Goal: Task Accomplishment & Management: Manage account settings

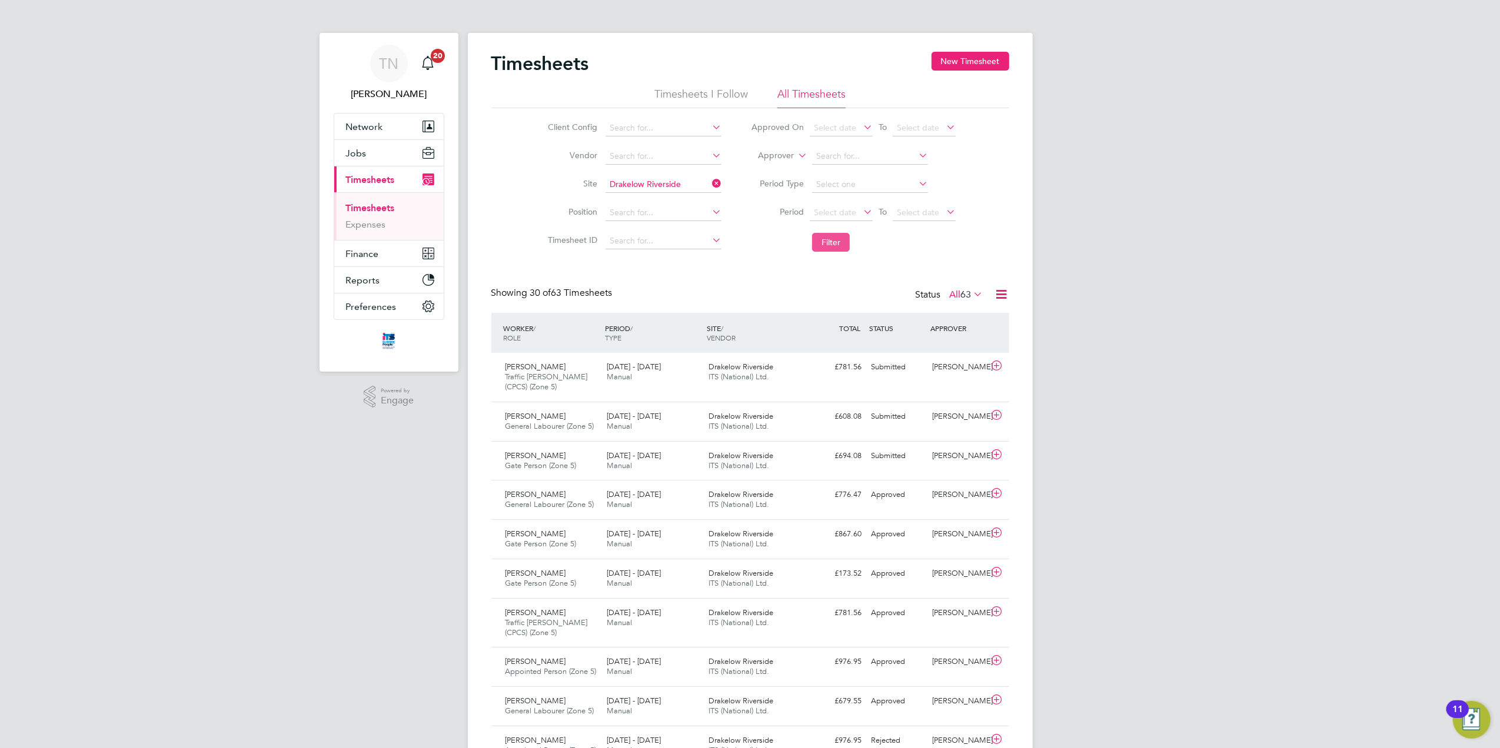
click at [826, 238] on button "Filter" at bounding box center [831, 242] width 38 height 19
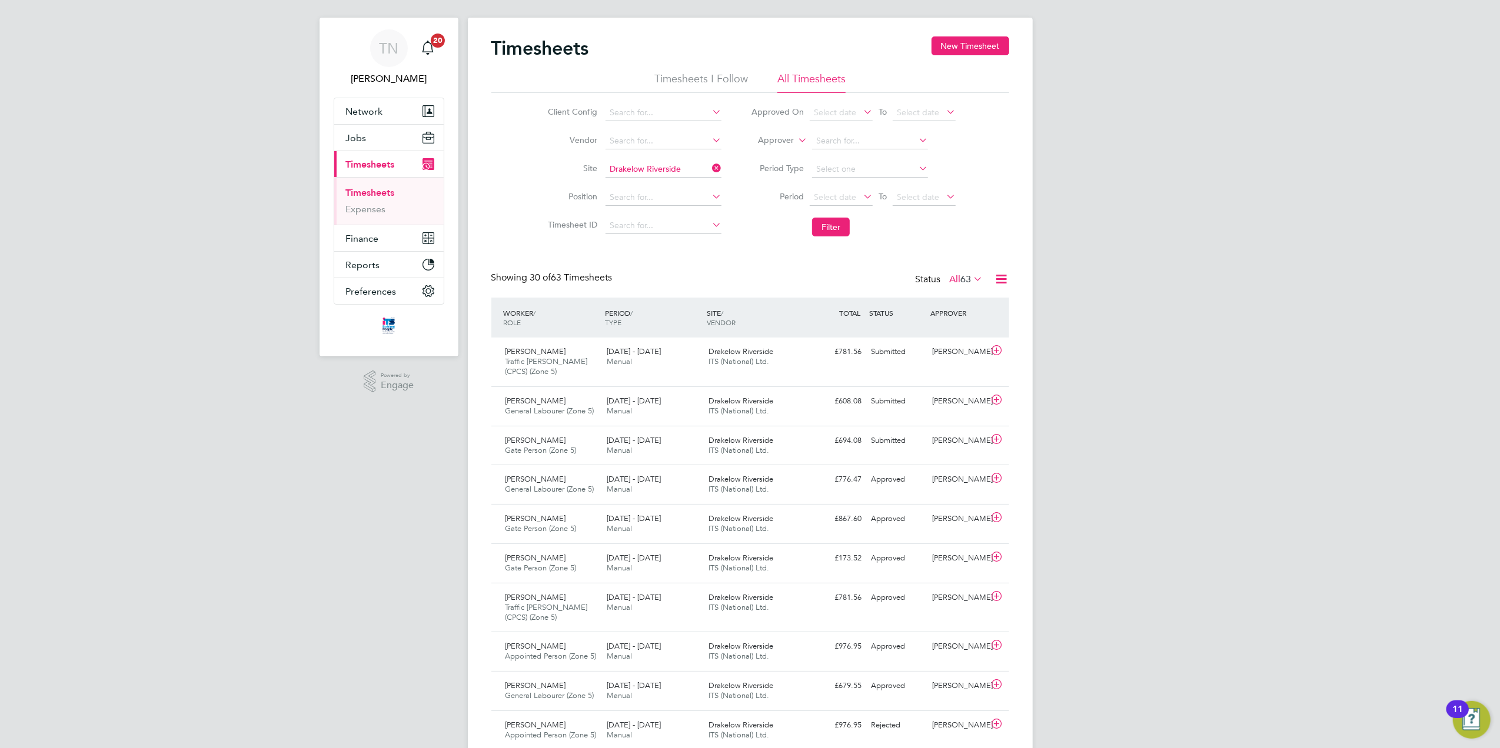
scroll to position [28, 0]
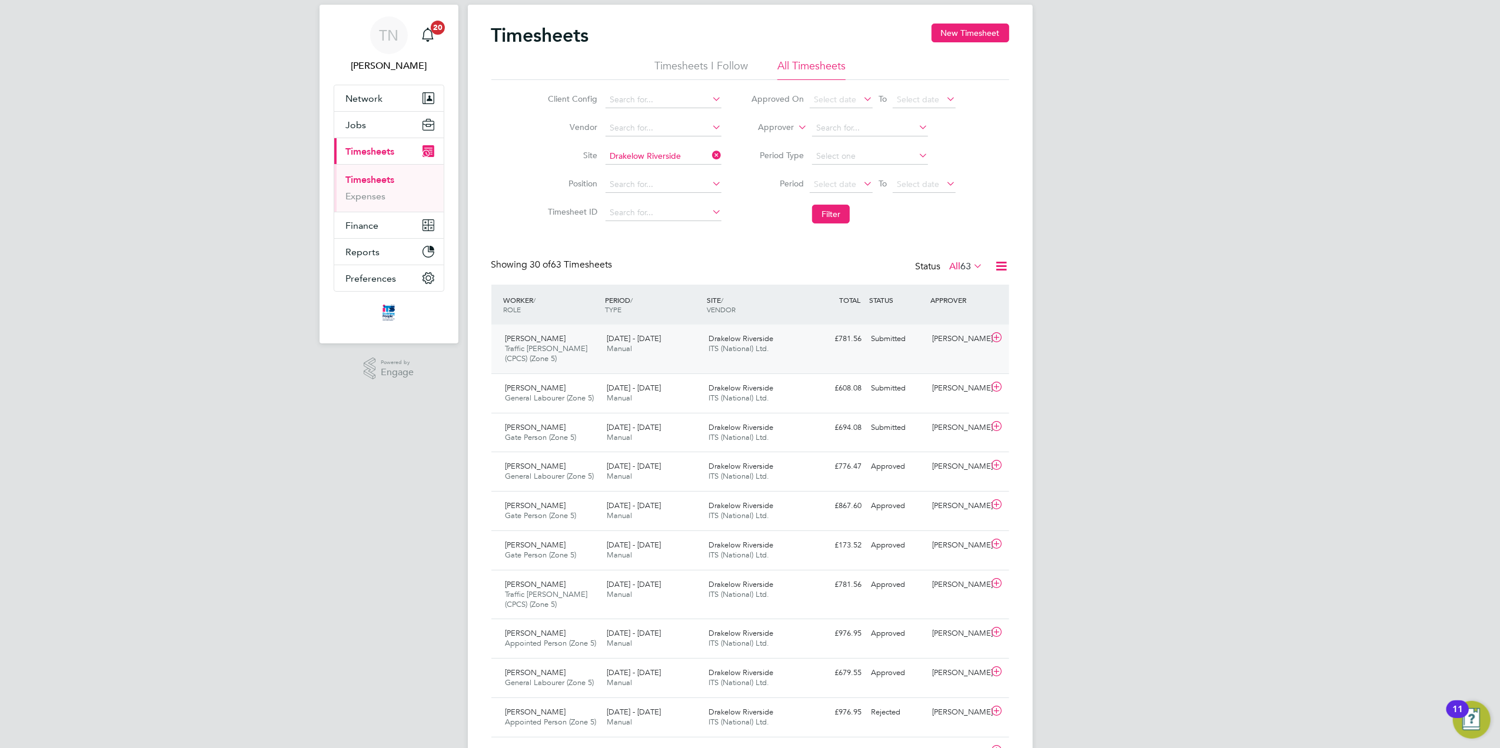
click at [912, 338] on div "Submitted" at bounding box center [897, 338] width 61 height 19
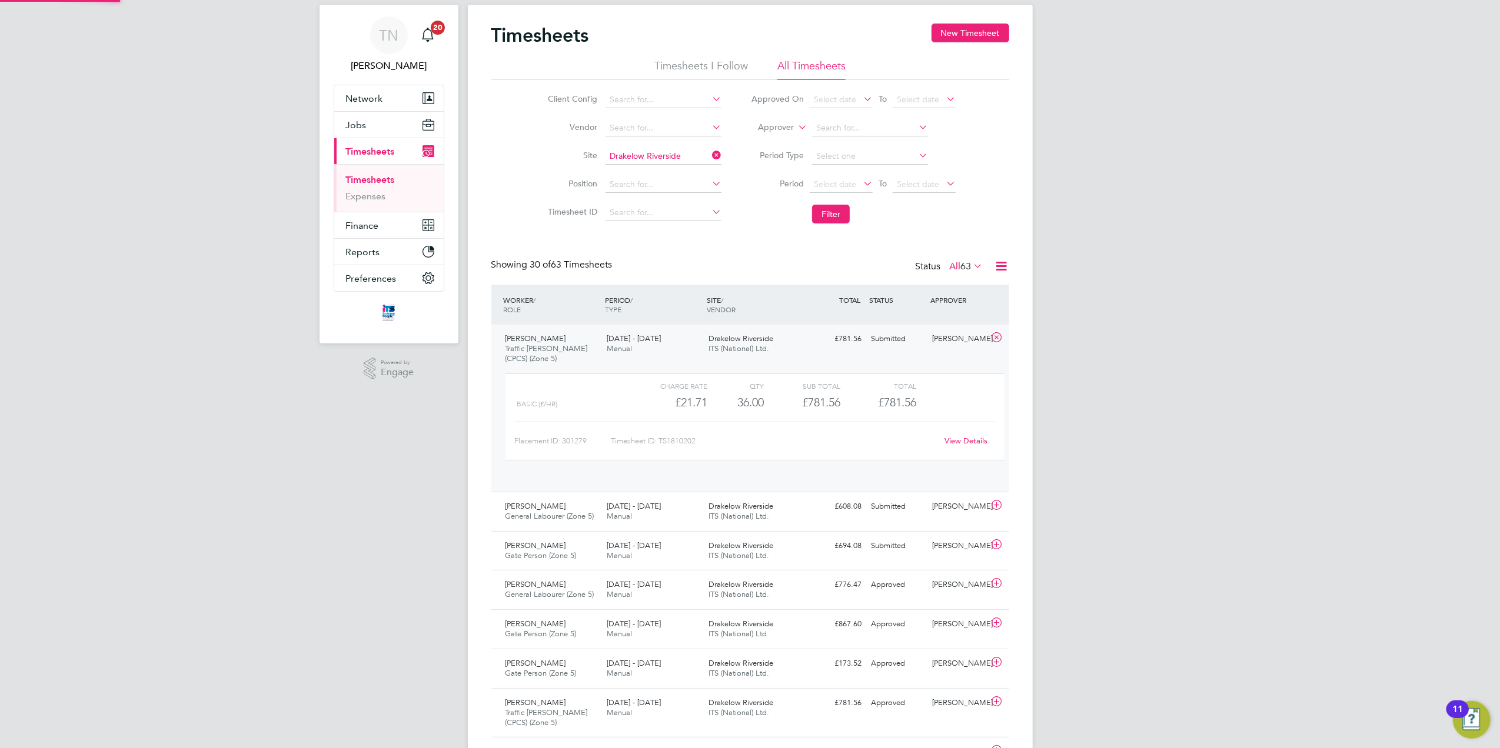
scroll to position [19, 114]
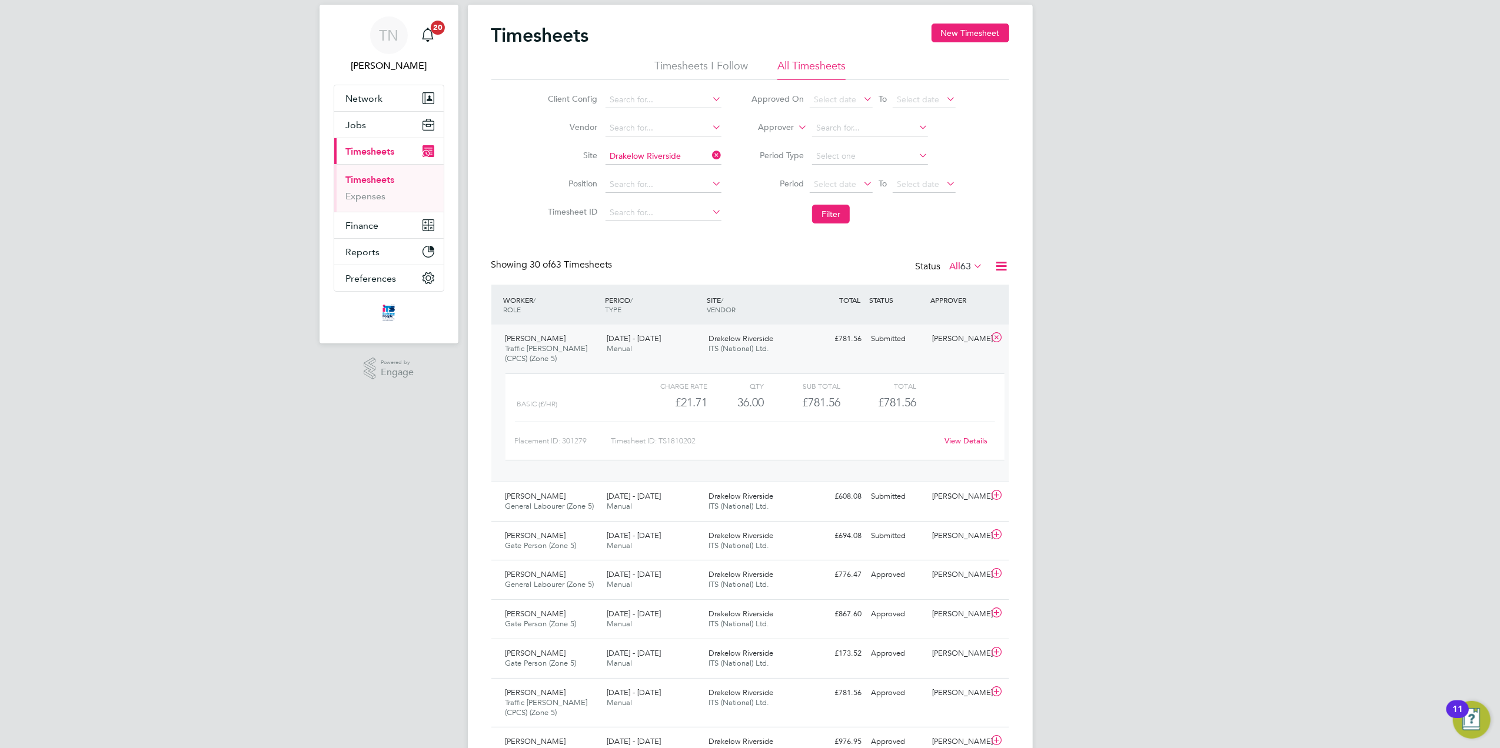
click at [961, 439] on link "View Details" at bounding box center [965, 441] width 43 height 10
click at [954, 494] on div "[PERSON_NAME]" at bounding box center [957, 496] width 61 height 19
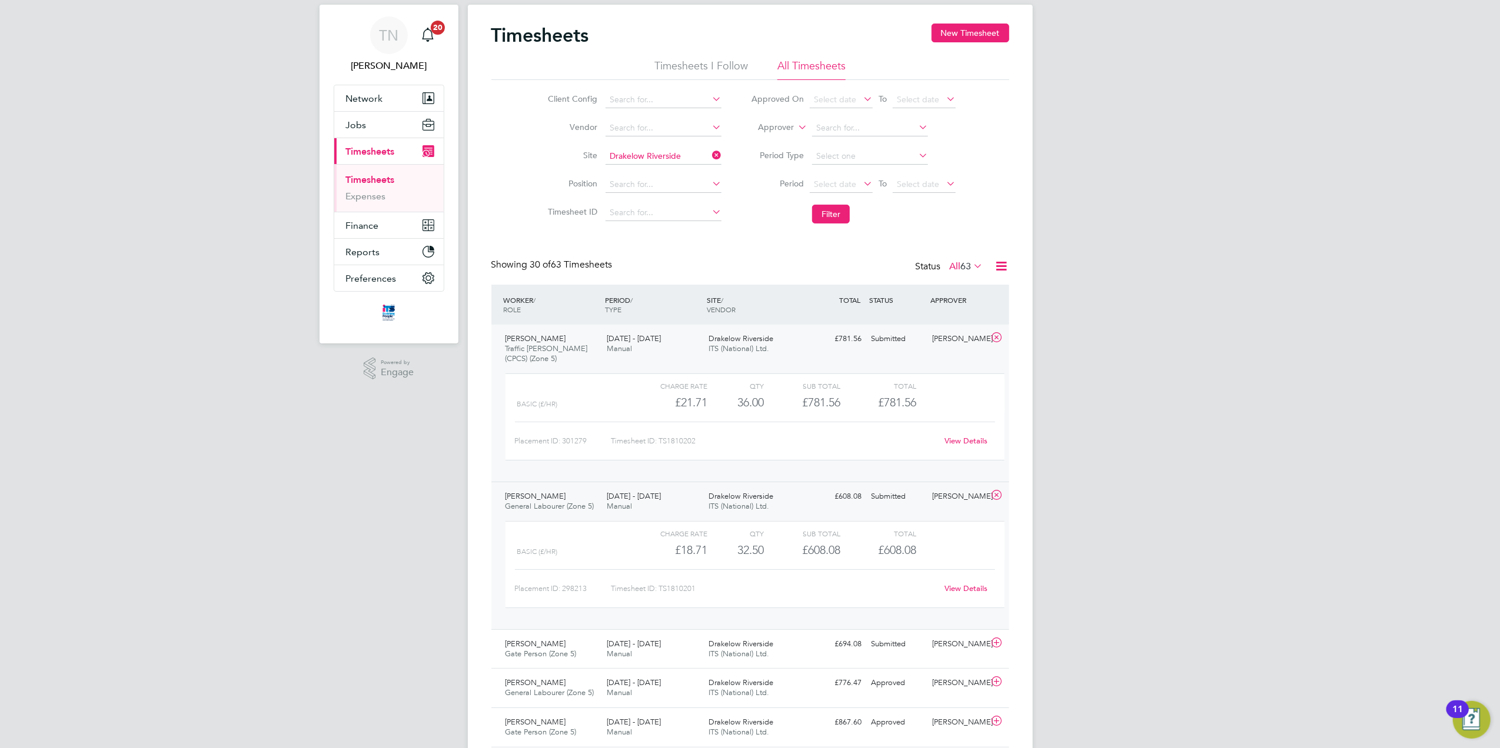
click at [957, 588] on link "View Details" at bounding box center [965, 589] width 43 height 10
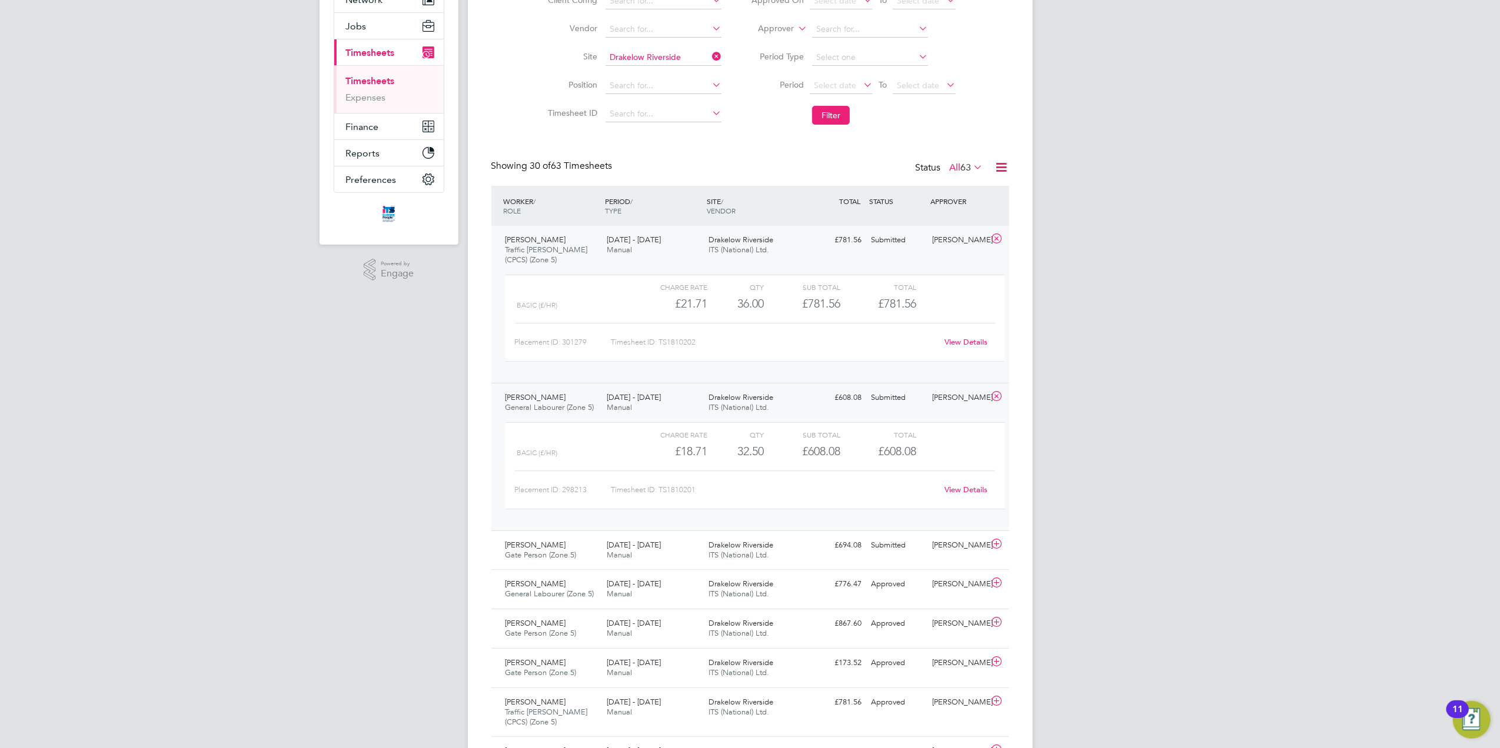
scroll to position [130, 0]
click at [867, 544] on div "Submitted" at bounding box center [897, 542] width 61 height 19
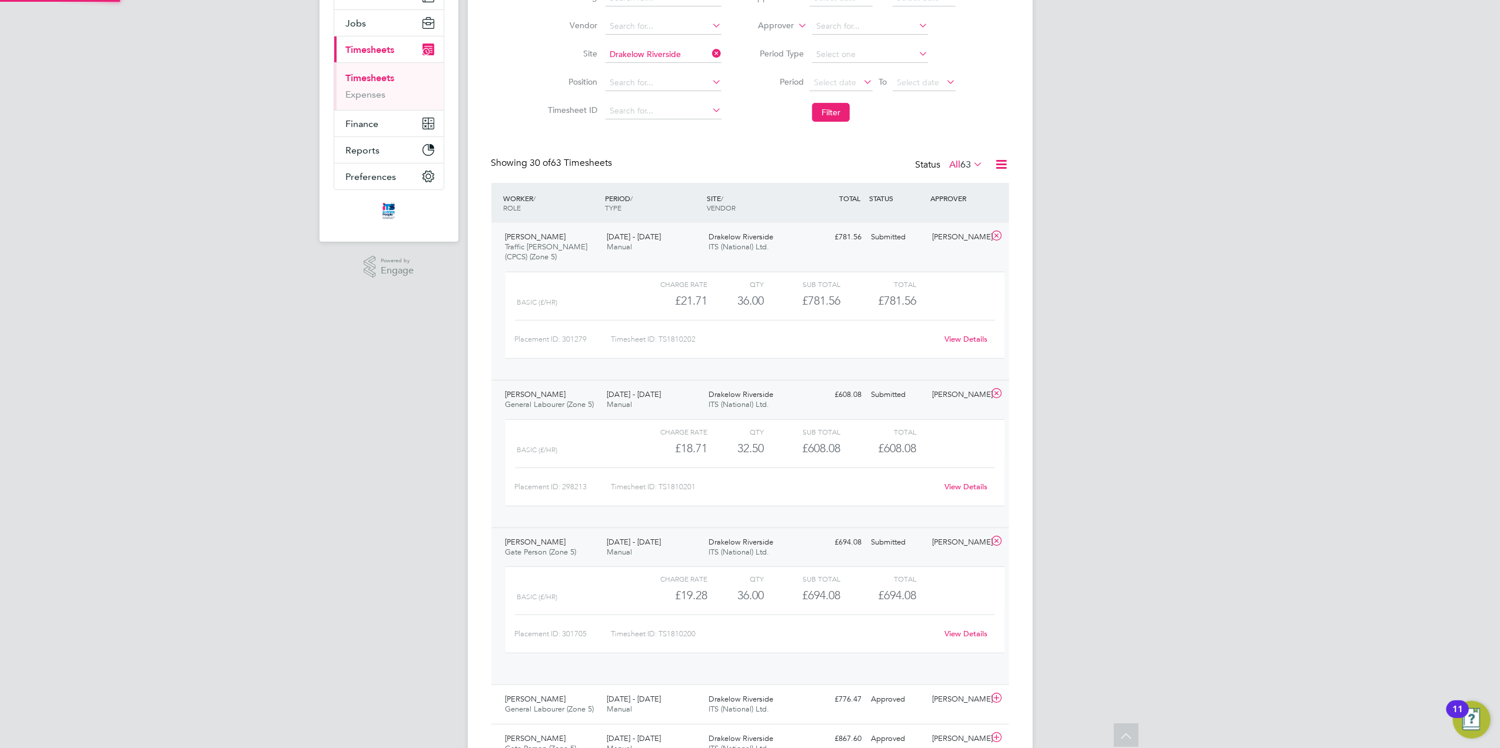
scroll to position [19, 114]
click at [965, 633] on link "View Details" at bounding box center [965, 634] width 43 height 10
click at [817, 113] on button "Filter" at bounding box center [831, 112] width 38 height 19
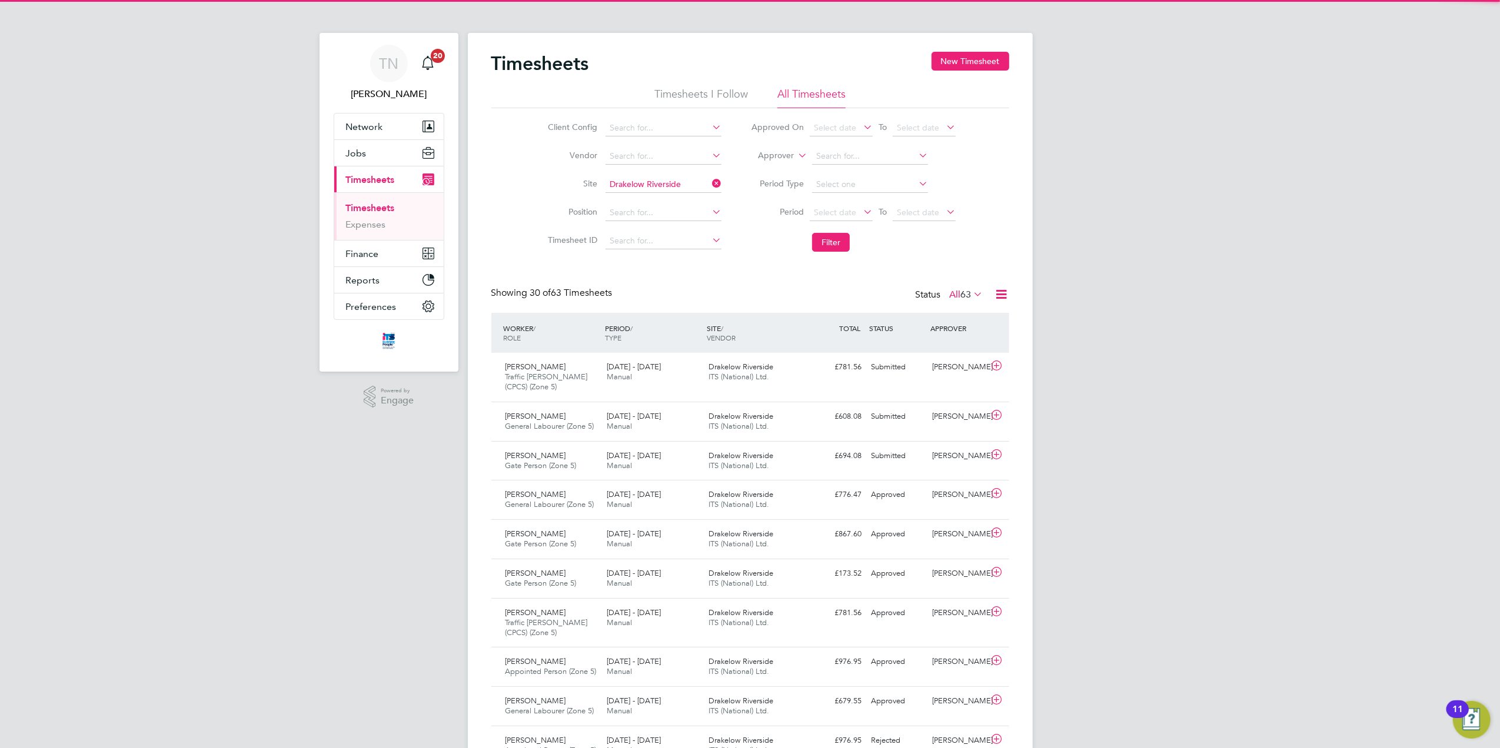
scroll to position [6, 6]
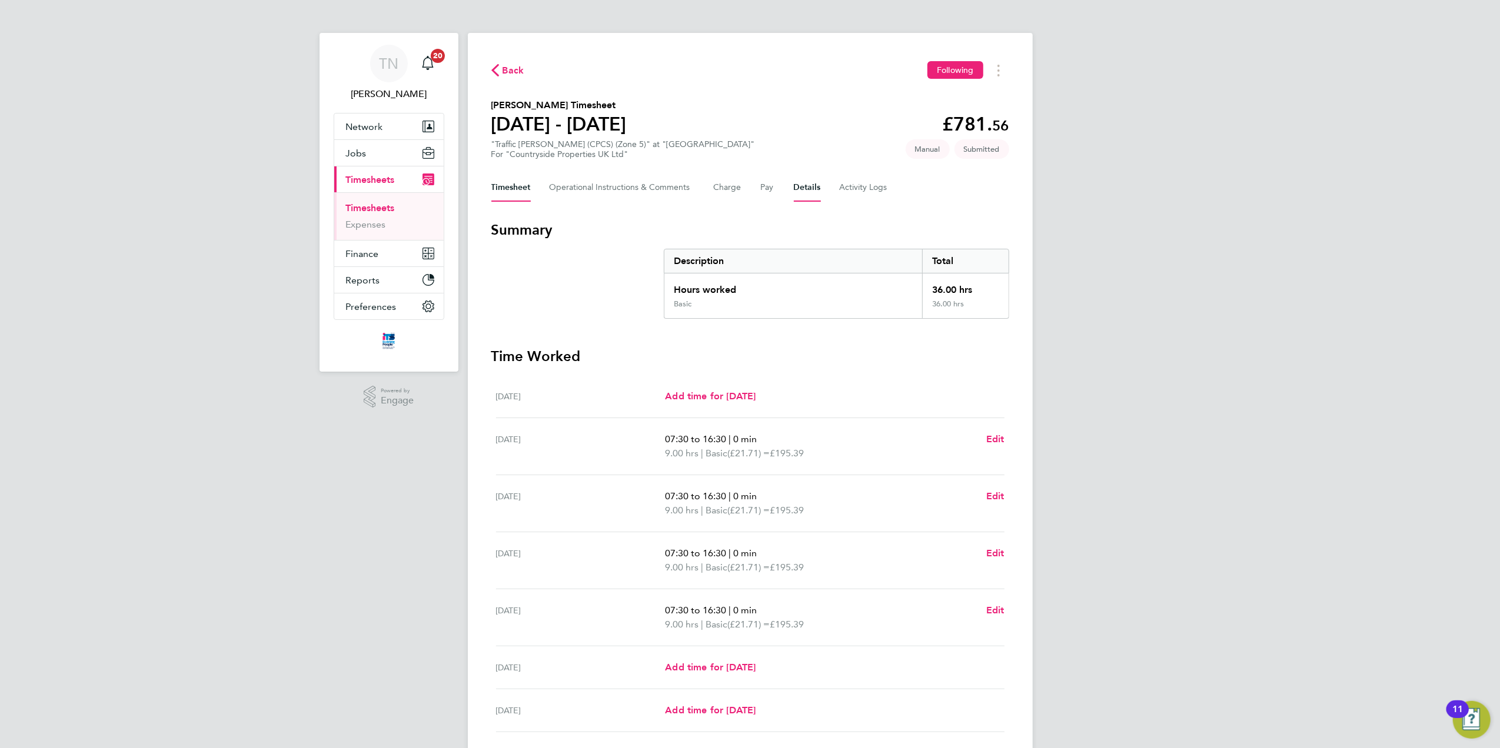
click at [808, 199] on button "Details" at bounding box center [807, 188] width 27 height 28
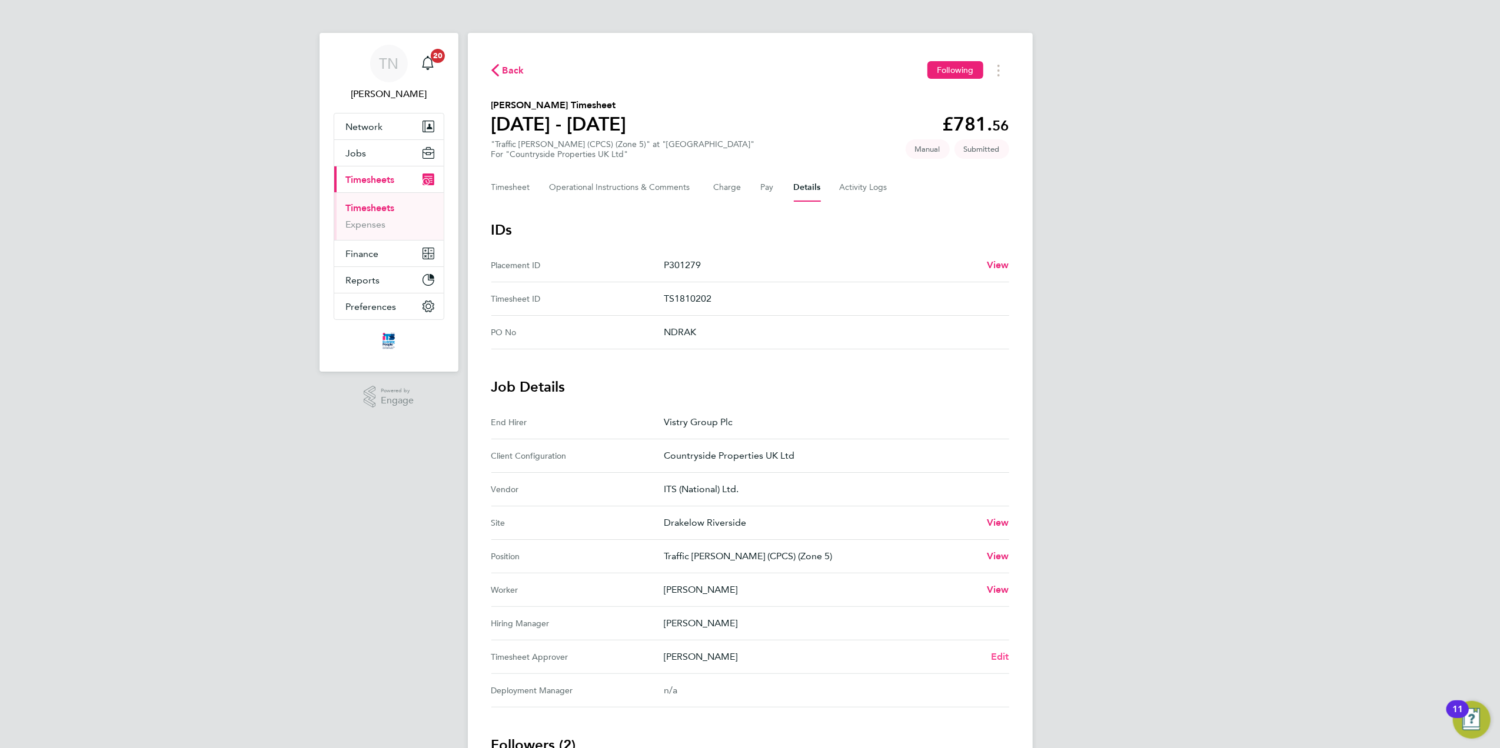
click at [998, 661] on span "Edit" at bounding box center [1000, 656] width 18 height 11
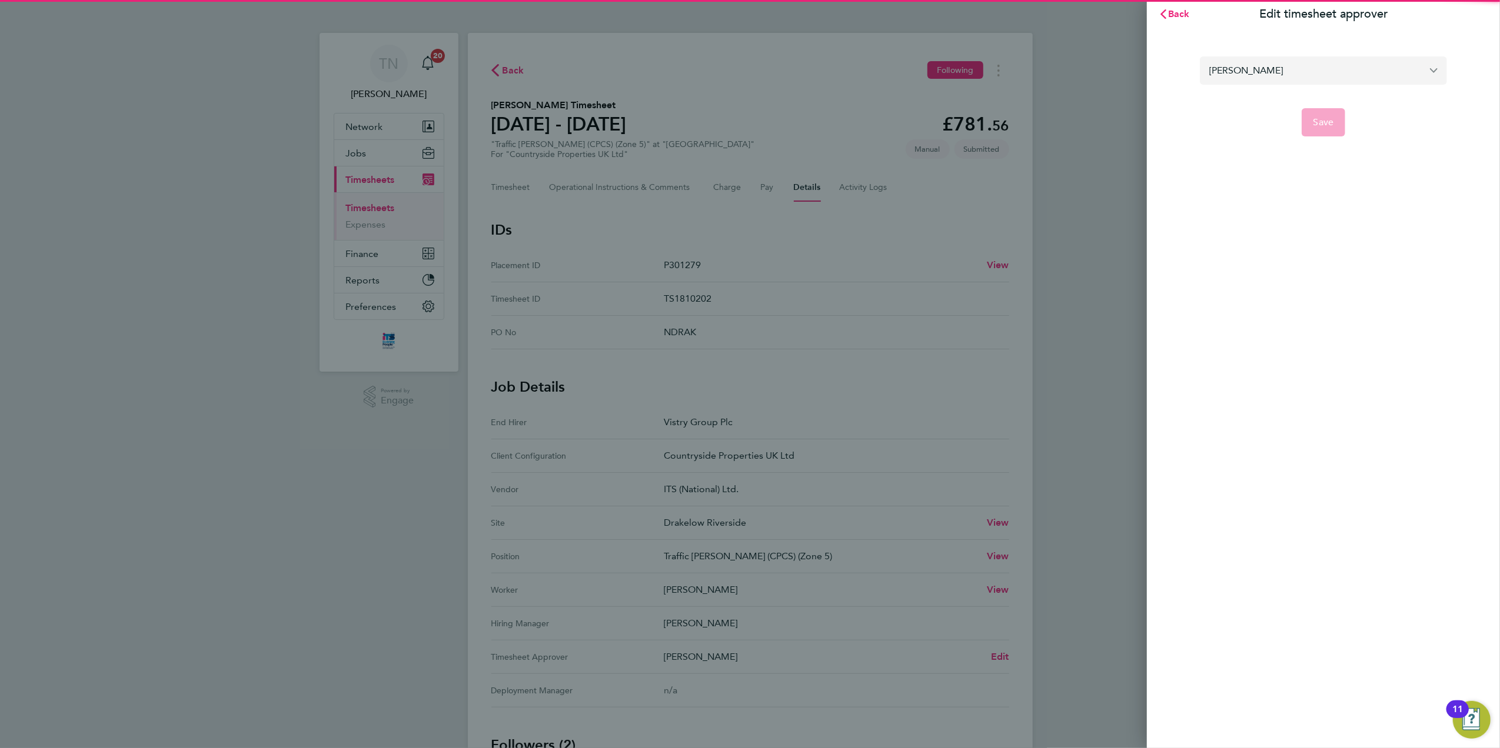
click at [1284, 79] on input "[PERSON_NAME]" at bounding box center [1323, 70] width 247 height 28
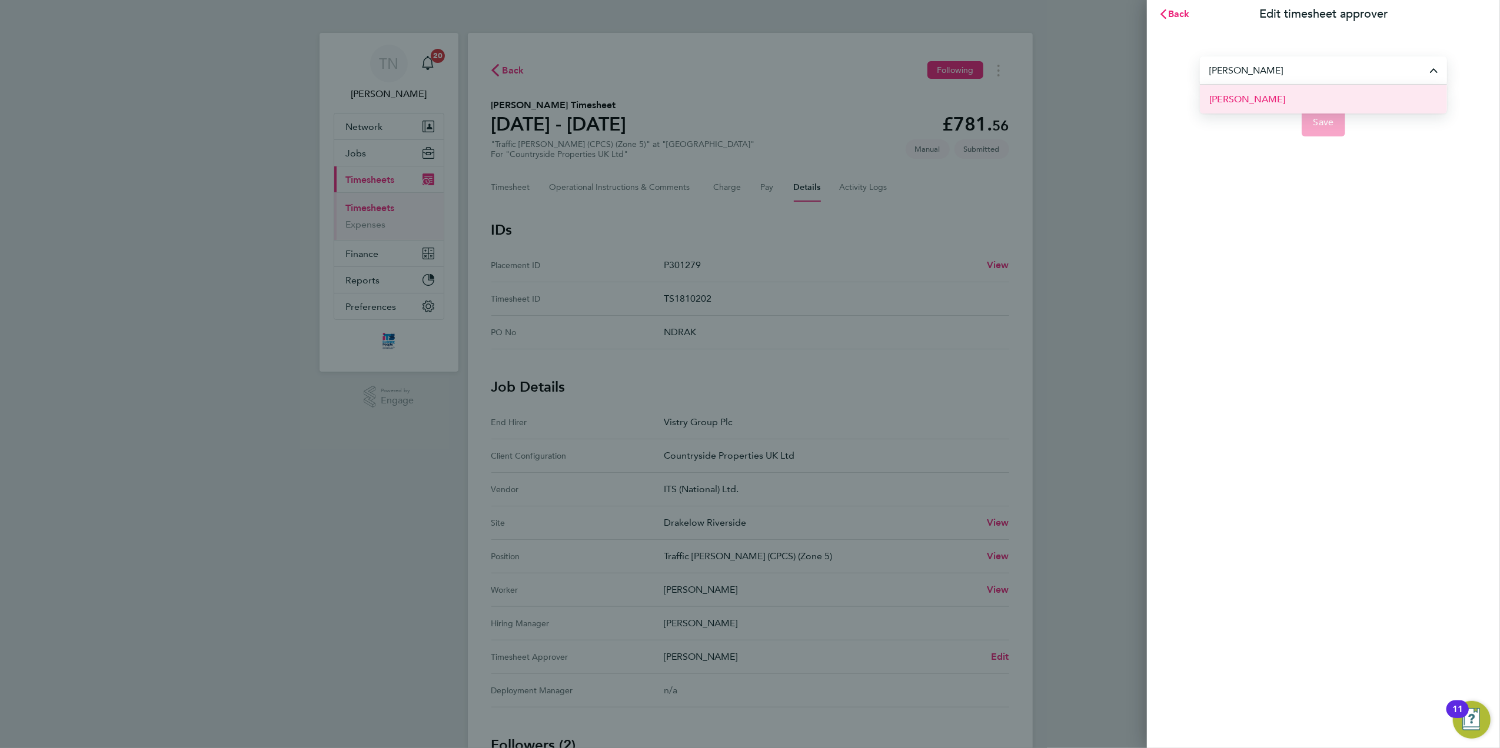
click at [1283, 95] on li "[PERSON_NAME]" at bounding box center [1323, 99] width 247 height 29
type input "[PERSON_NAME]"
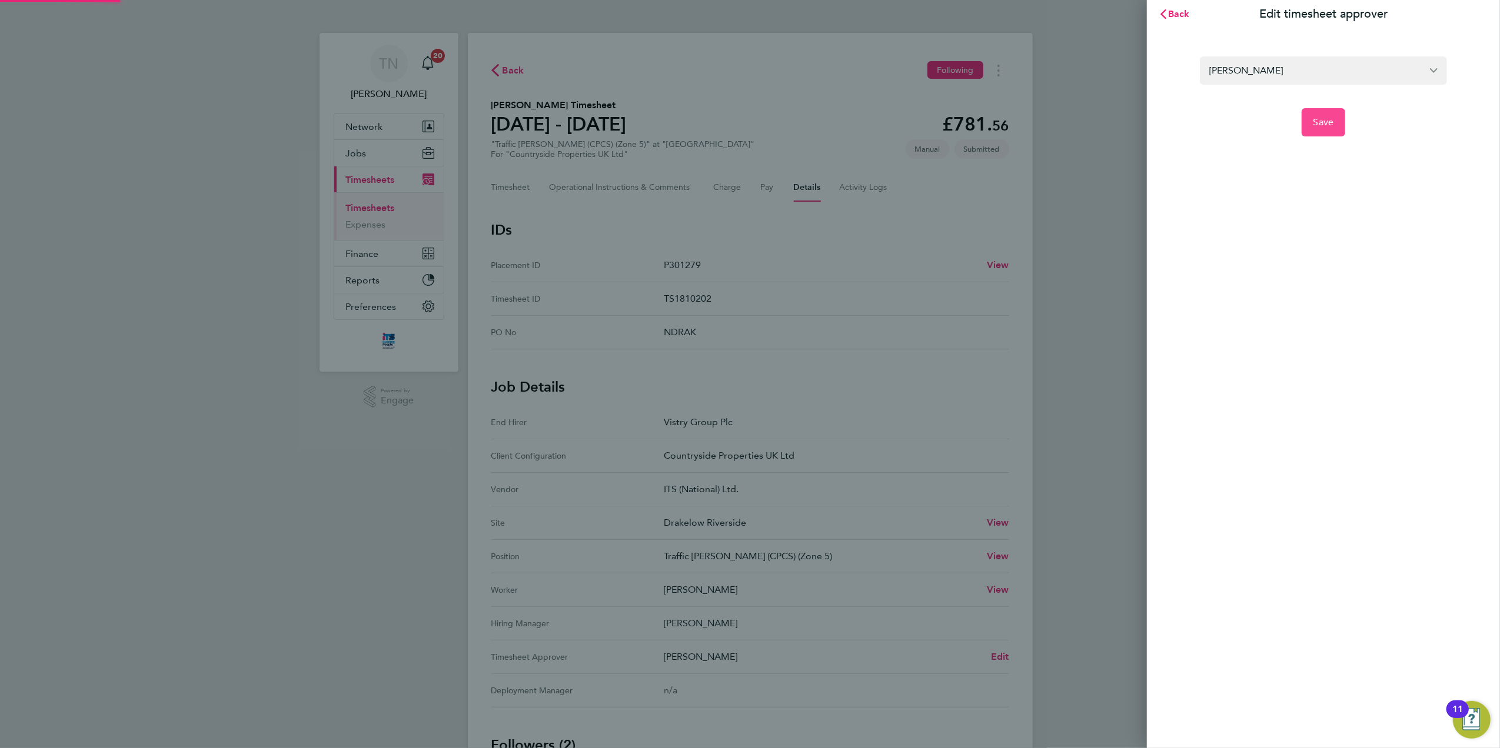
click at [1326, 119] on span "Save" at bounding box center [1323, 122] width 21 height 12
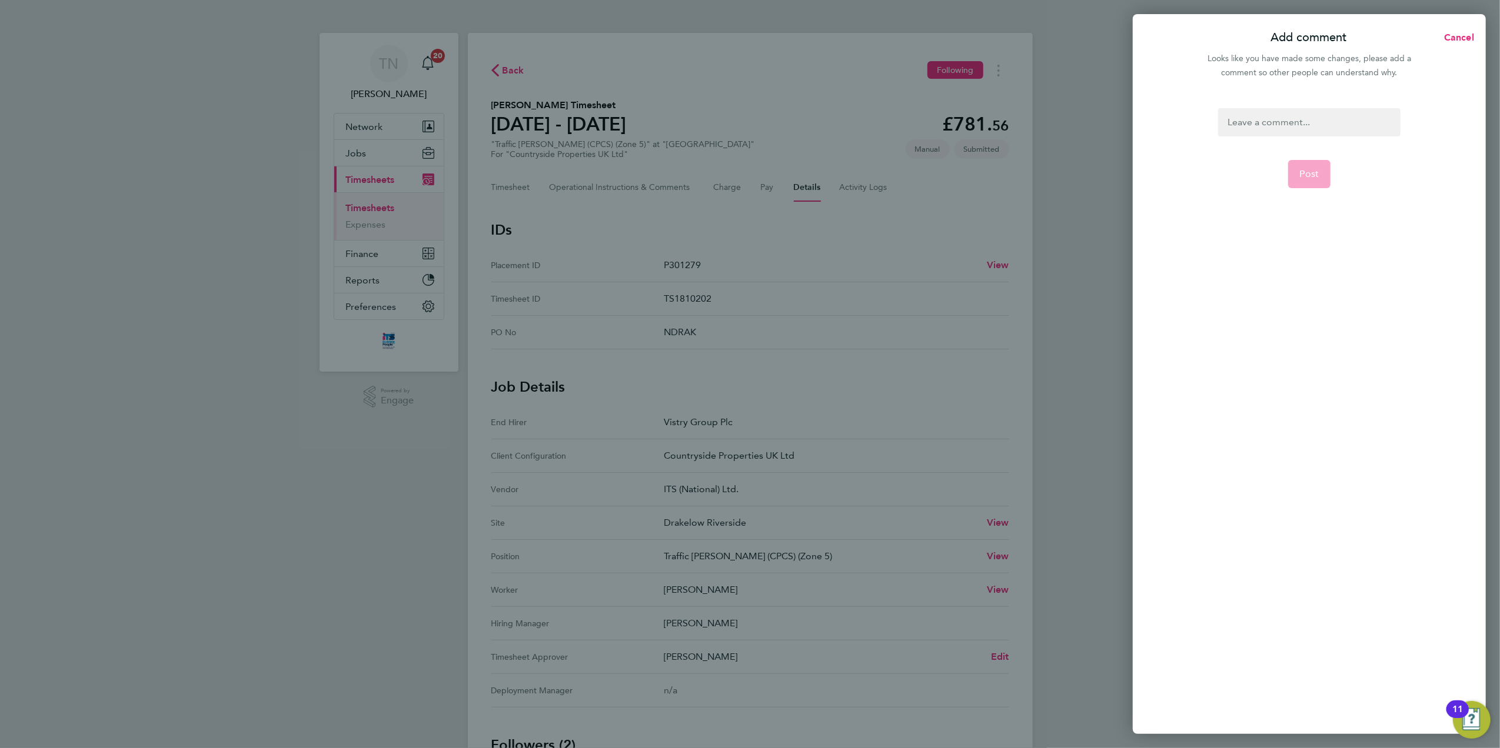
click at [1283, 112] on div at bounding box center [1309, 122] width 182 height 28
copy div "Is the approver"
click at [1311, 177] on span "Post" at bounding box center [1309, 174] width 19 height 12
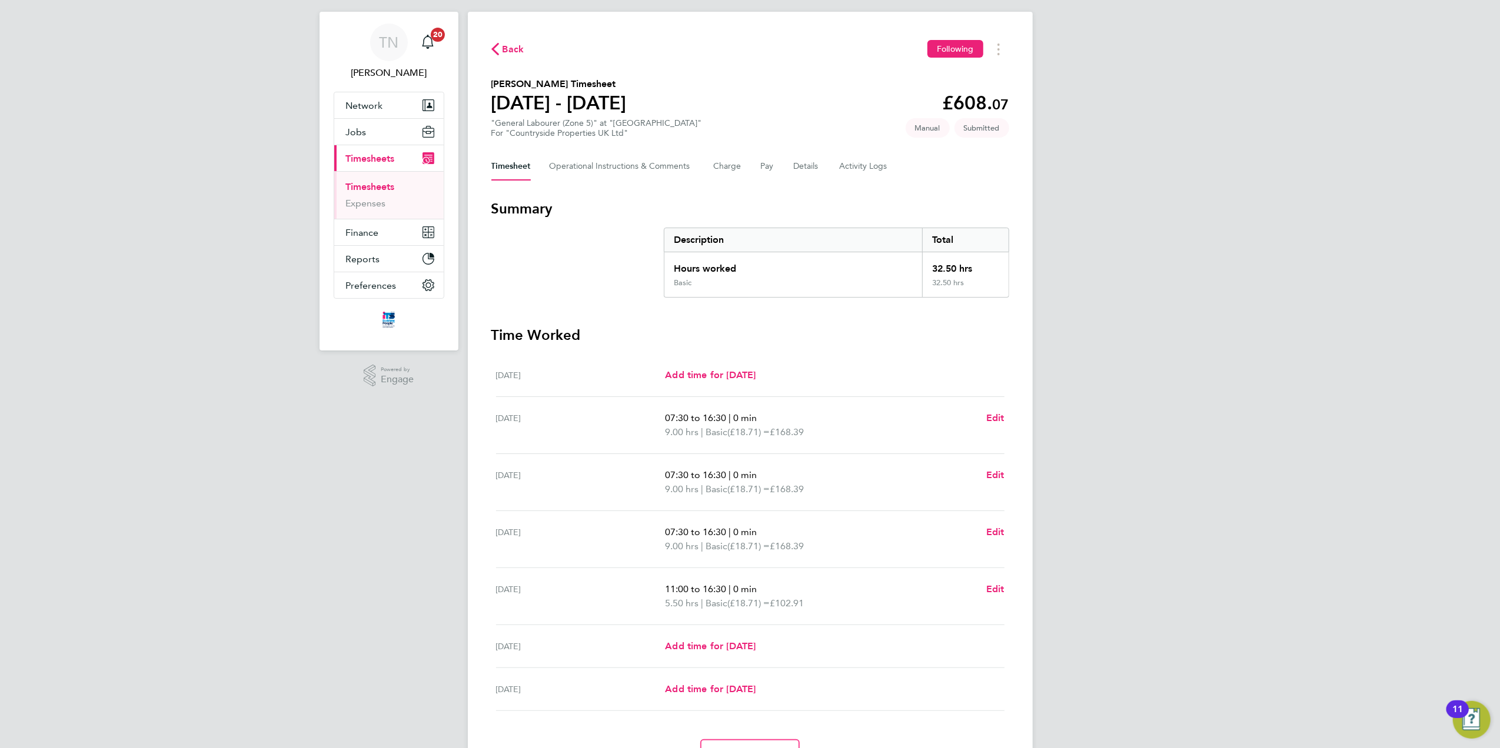
scroll to position [41, 0]
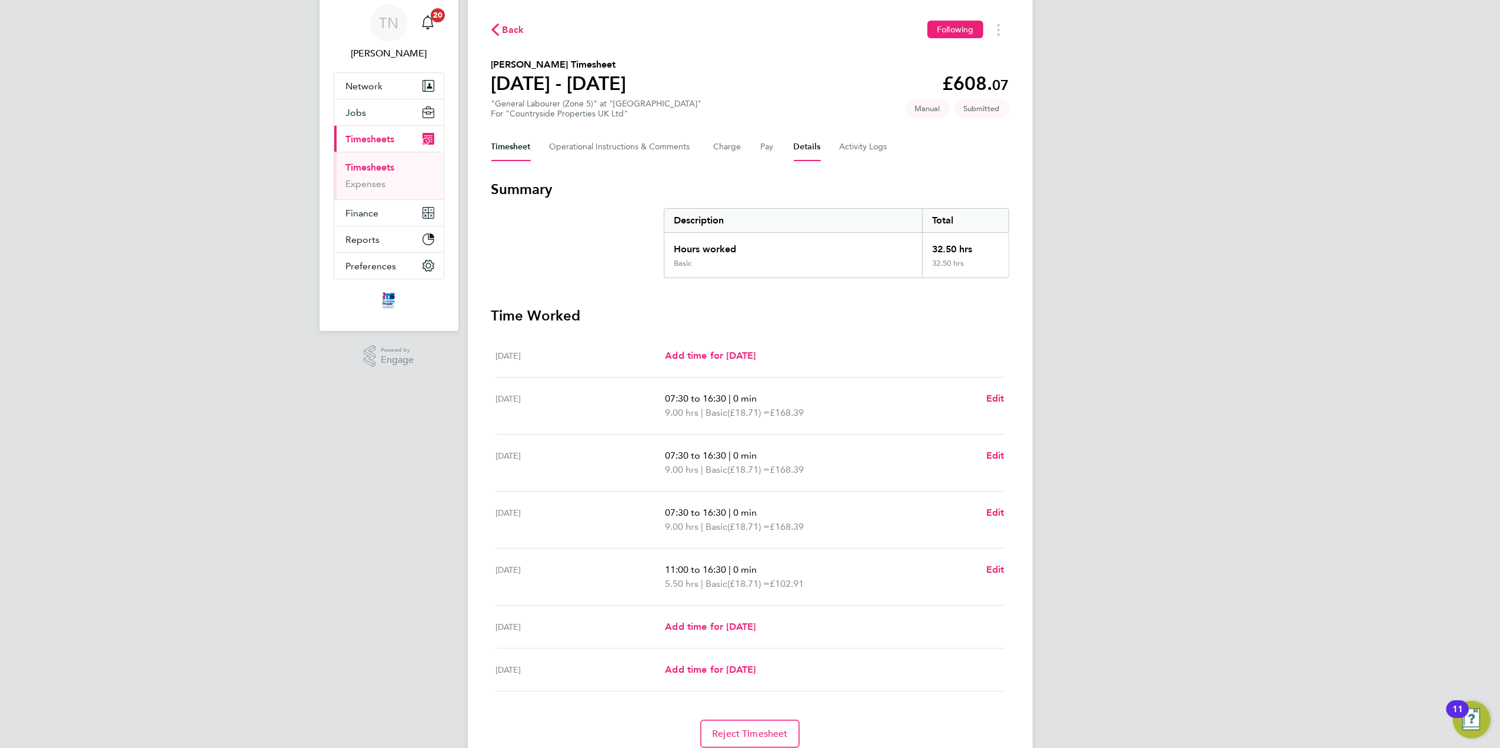
click at [813, 151] on button "Details" at bounding box center [807, 147] width 27 height 28
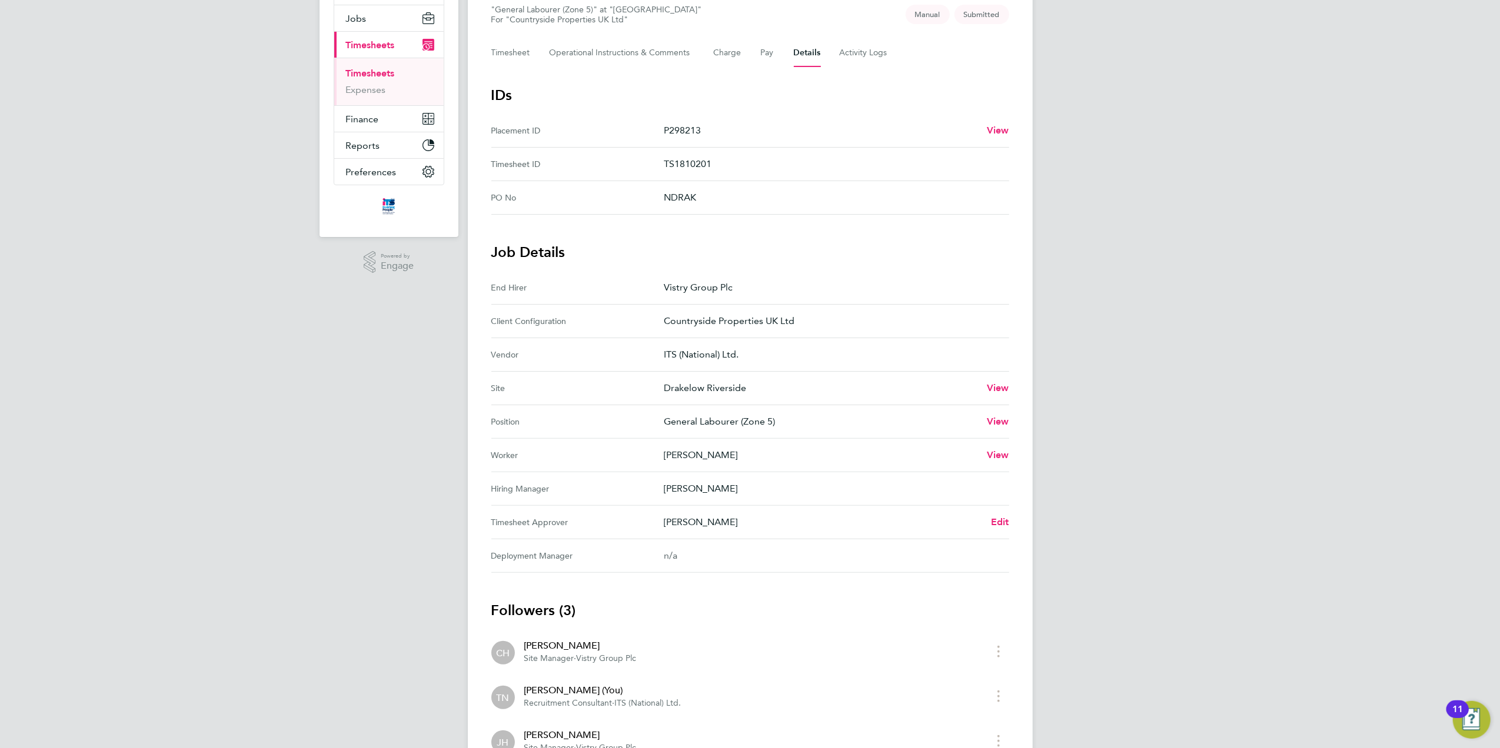
scroll to position [167, 0]
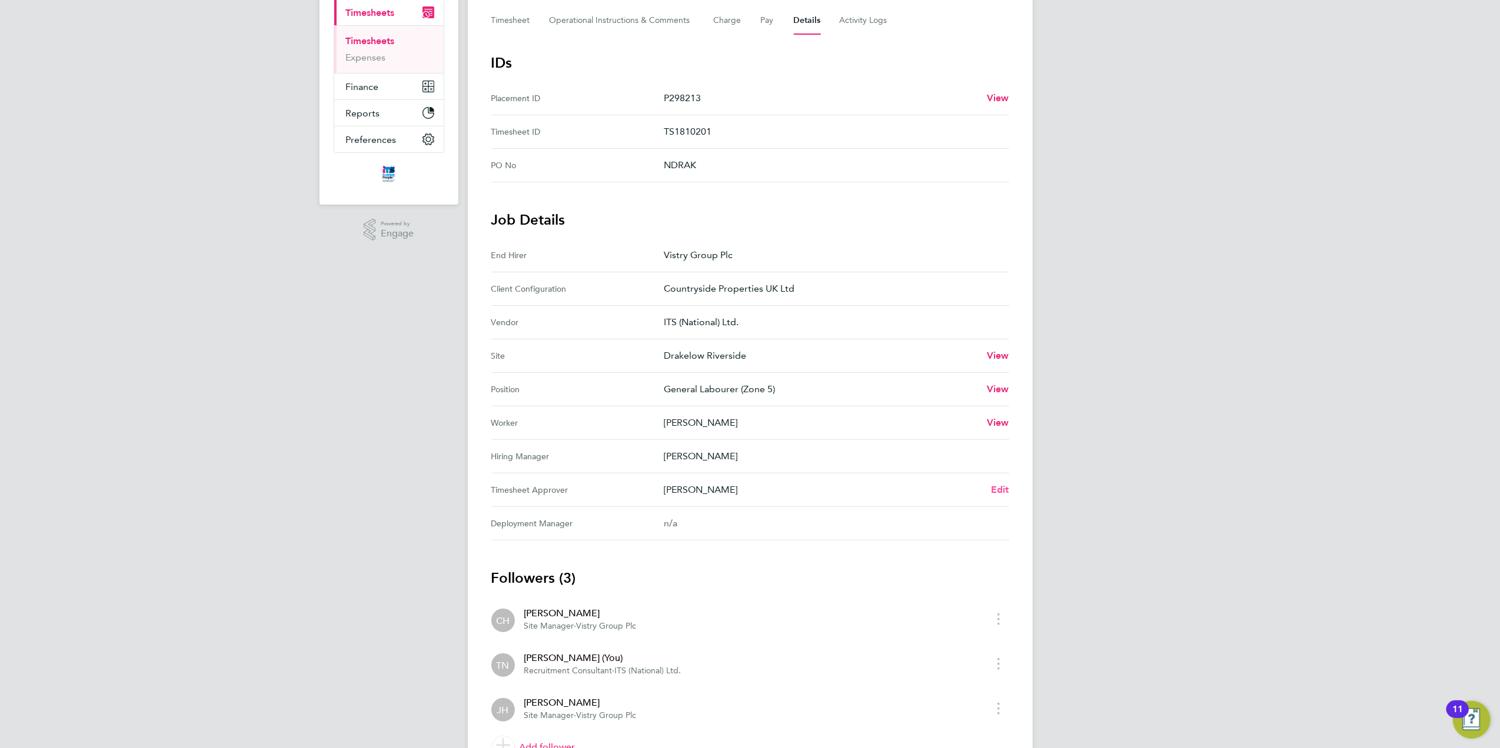
click at [1006, 490] on span "Edit" at bounding box center [1000, 489] width 18 height 11
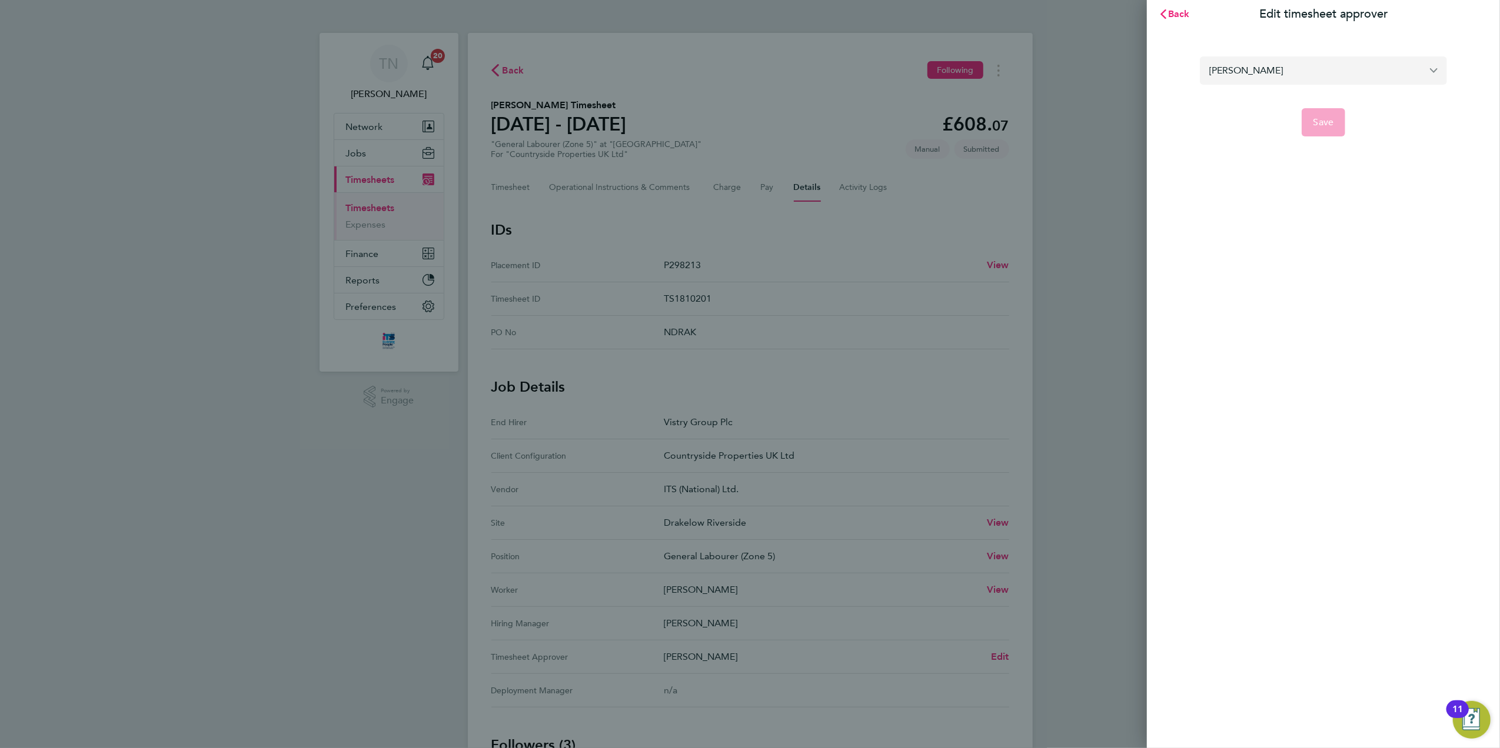
click at [1289, 74] on input "[PERSON_NAME]" at bounding box center [1323, 70] width 247 height 28
click at [1289, 98] on li "[PERSON_NAME]" at bounding box center [1323, 99] width 247 height 29
type input "[PERSON_NAME]"
click at [1321, 121] on span "Save" at bounding box center [1323, 122] width 21 height 12
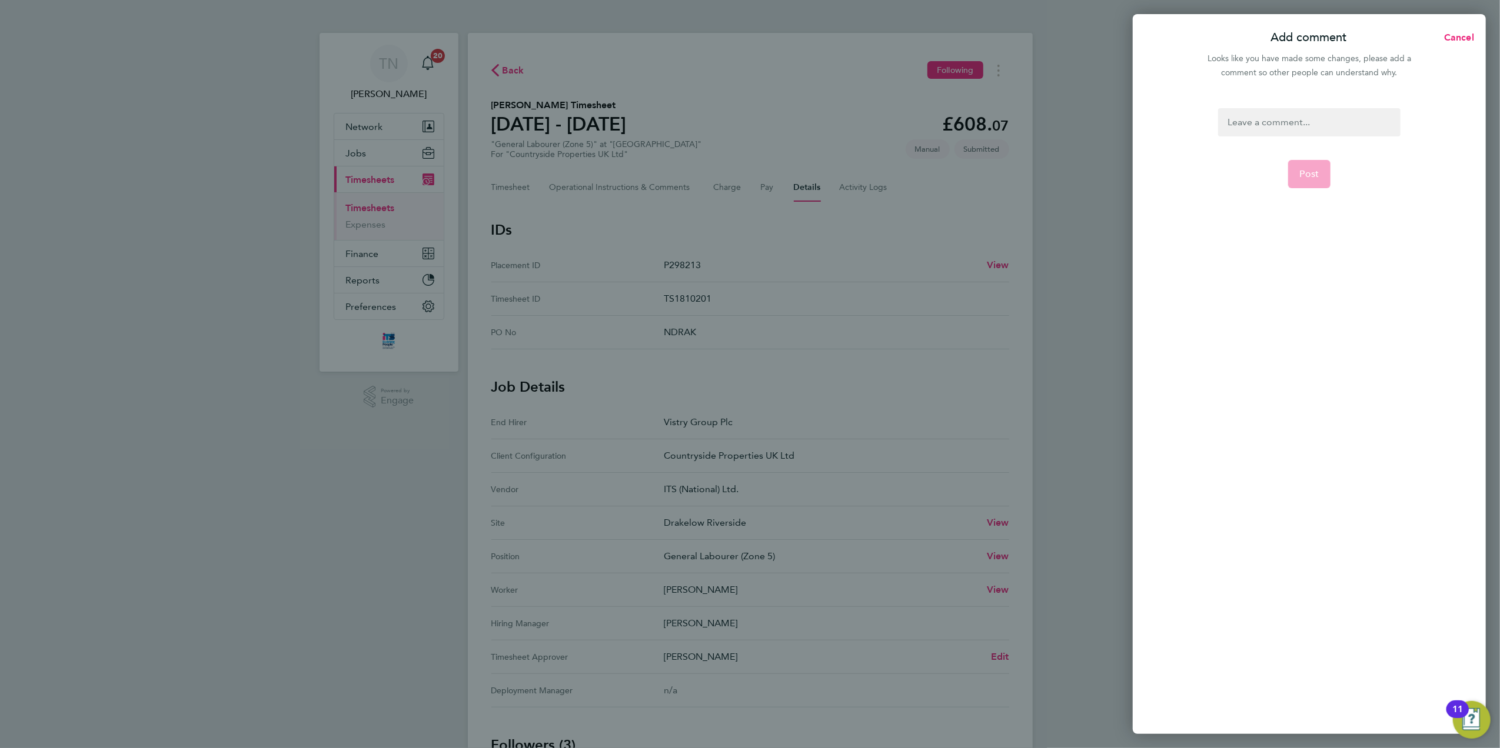
click at [1307, 121] on div at bounding box center [1309, 122] width 182 height 28
click at [1271, 121] on div at bounding box center [1309, 122] width 182 height 28
paste div
click at [1302, 165] on button "Post" at bounding box center [1309, 174] width 43 height 28
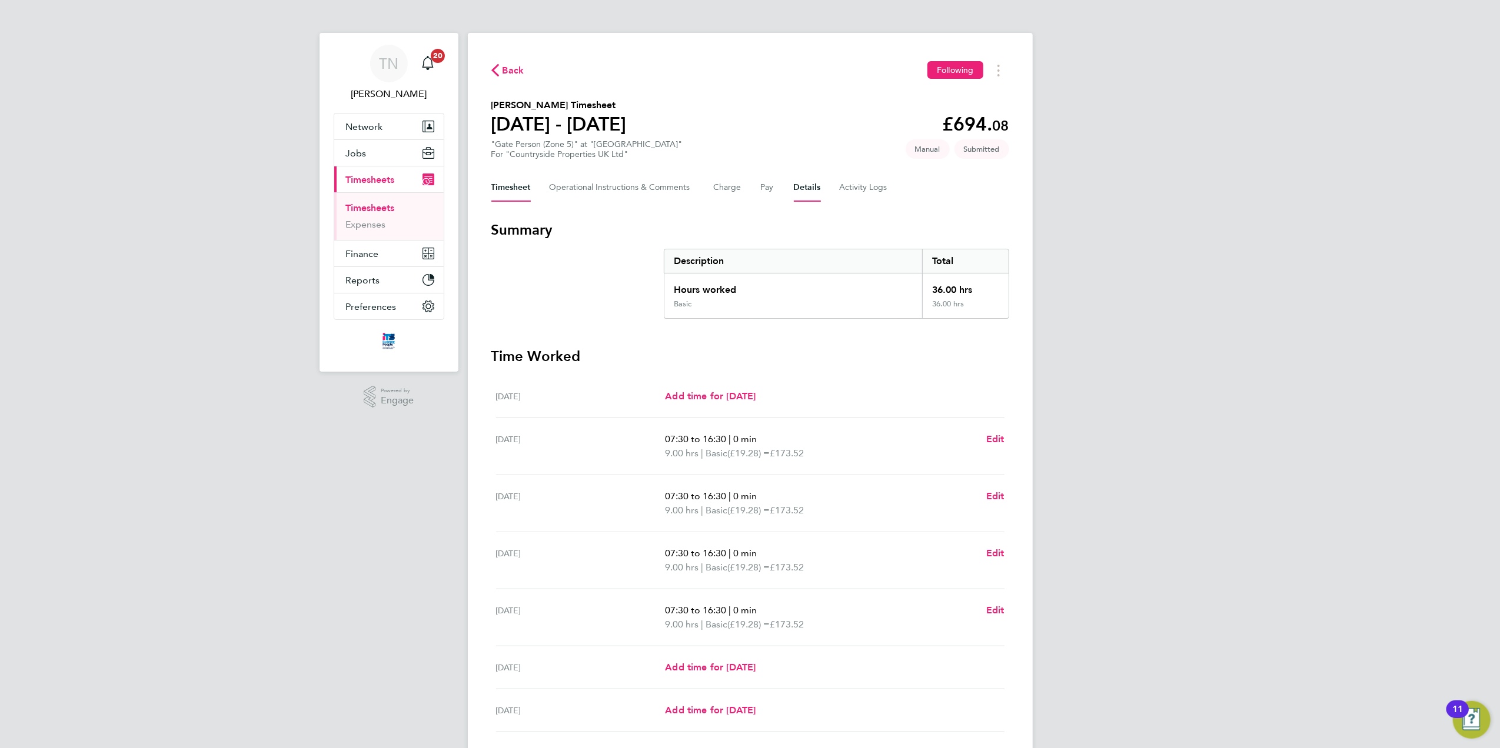
click at [798, 187] on button "Details" at bounding box center [807, 188] width 27 height 28
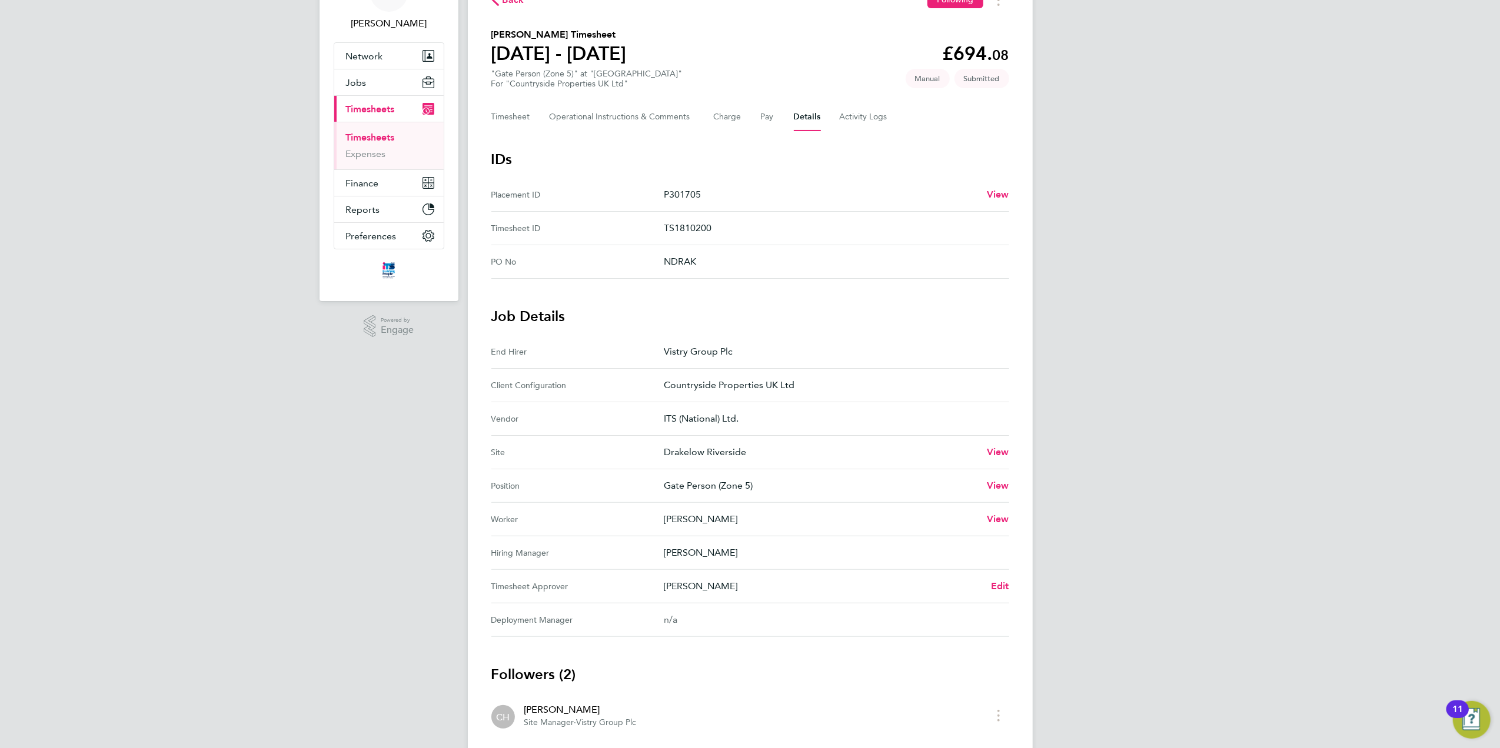
scroll to position [80, 0]
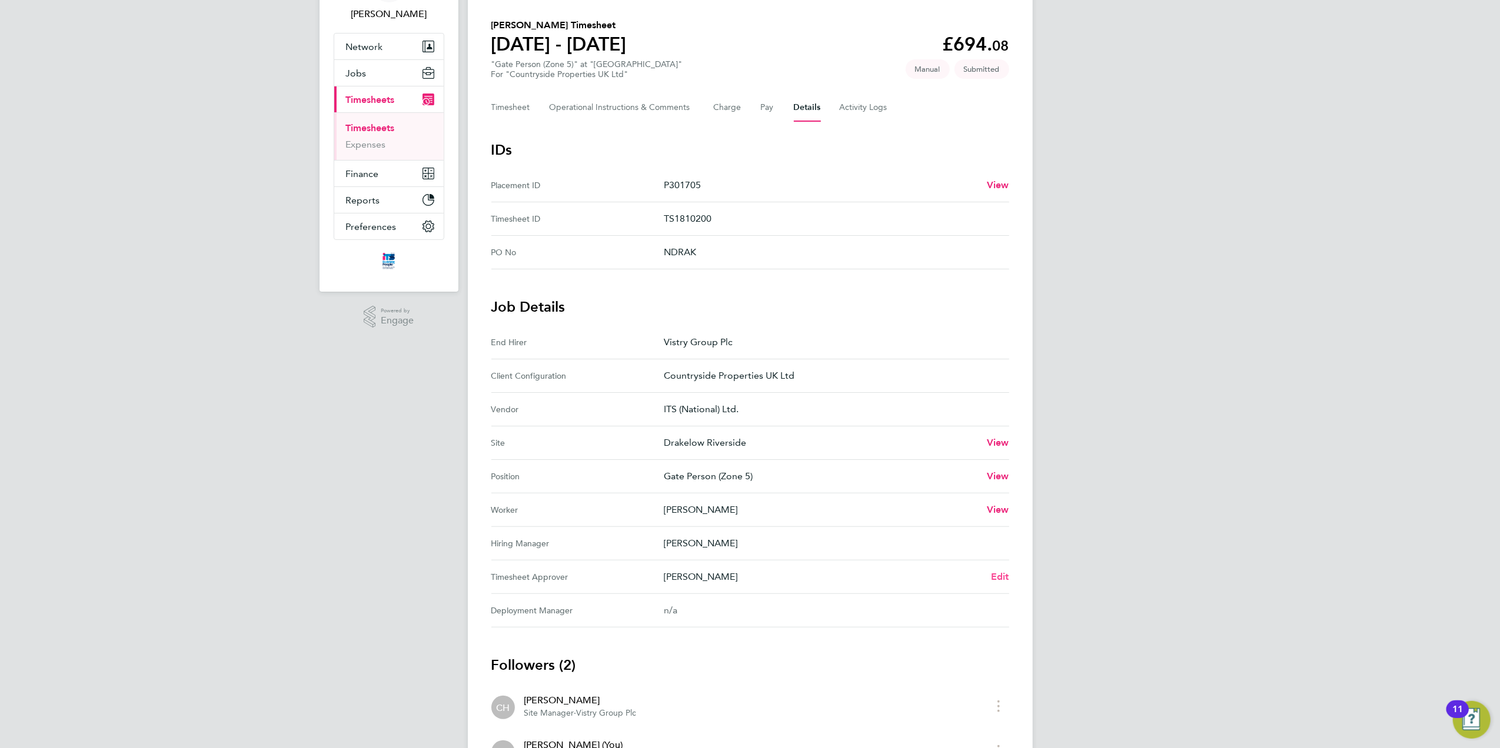
click at [1001, 579] on span "Edit" at bounding box center [1000, 576] width 18 height 11
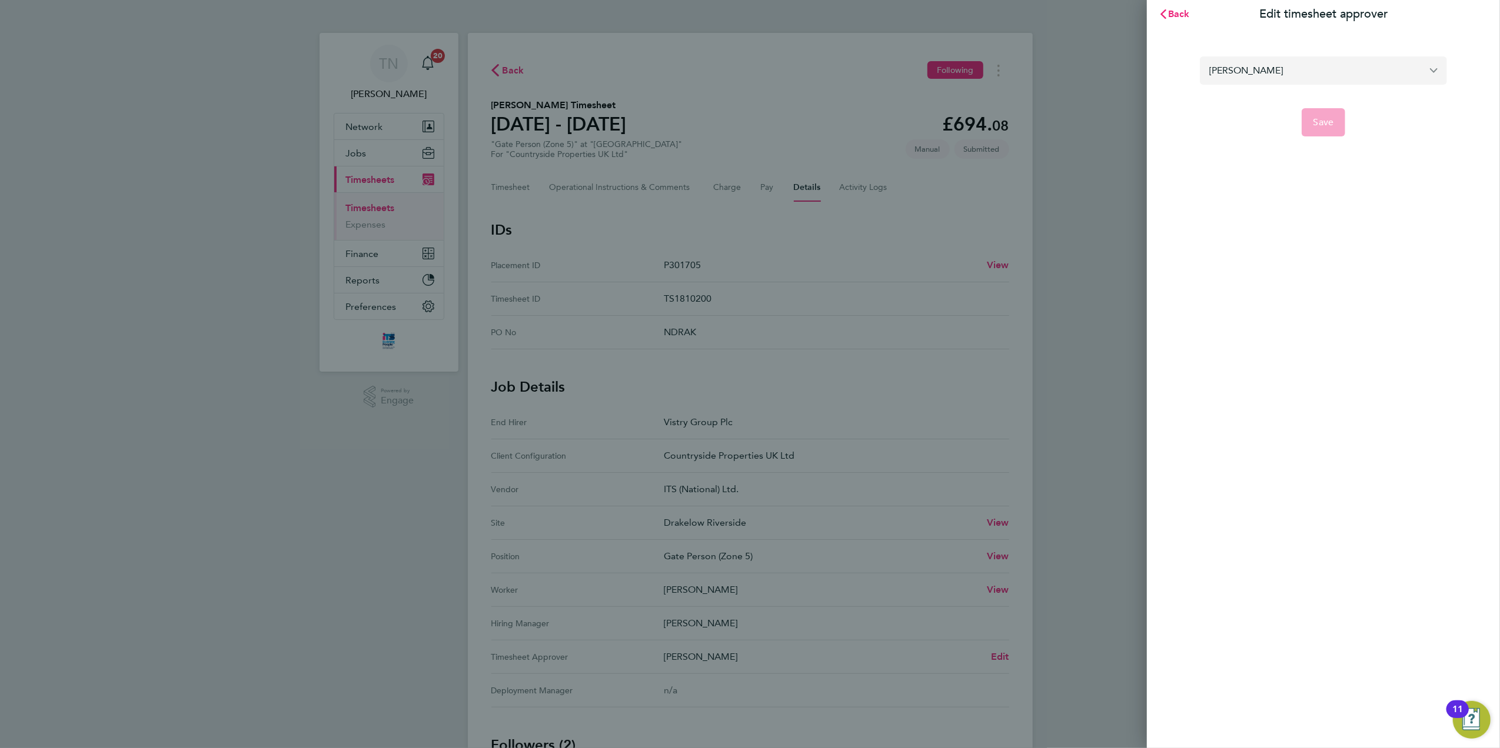
click at [1273, 74] on input "[PERSON_NAME]" at bounding box center [1323, 70] width 247 height 28
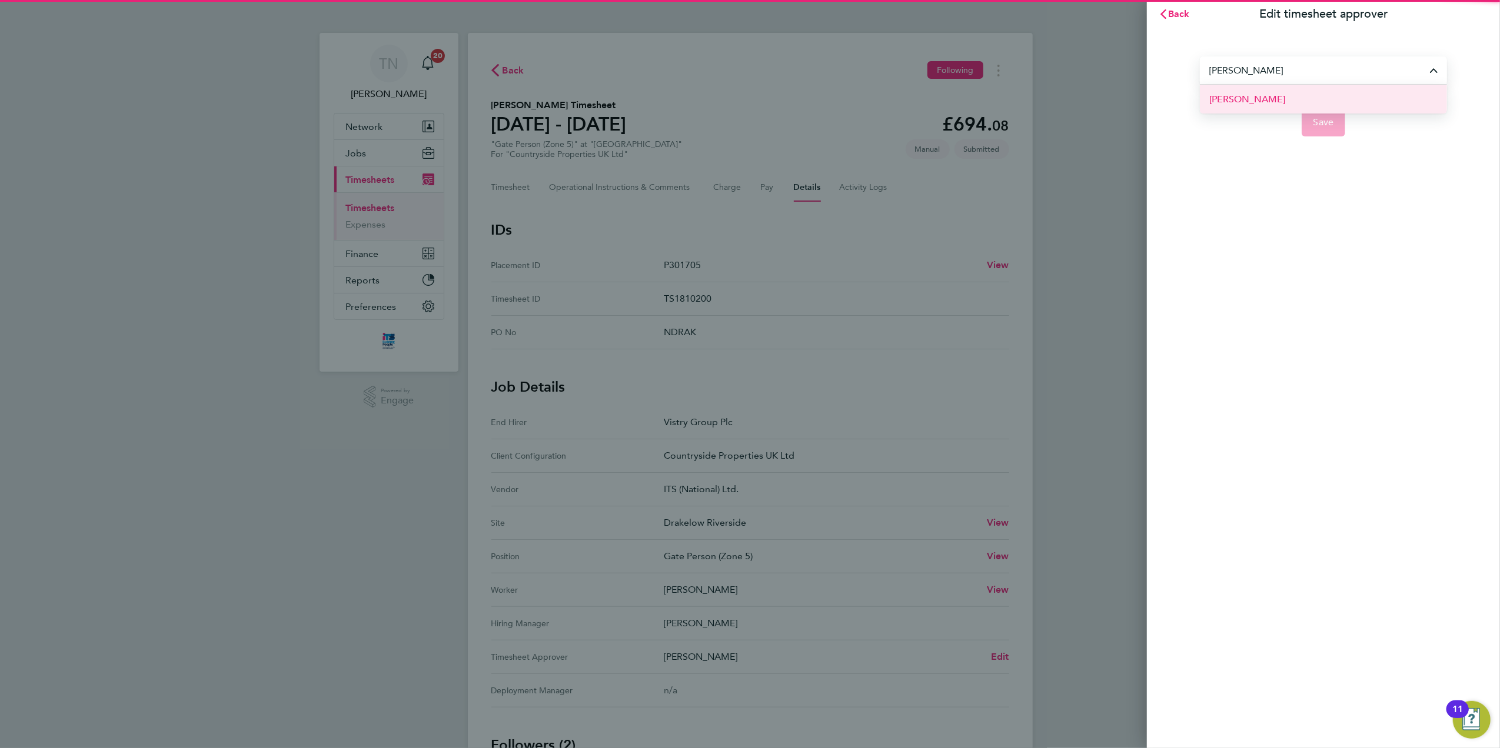
click at [1274, 97] on li "[PERSON_NAME]" at bounding box center [1323, 99] width 247 height 29
type input "[PERSON_NAME]"
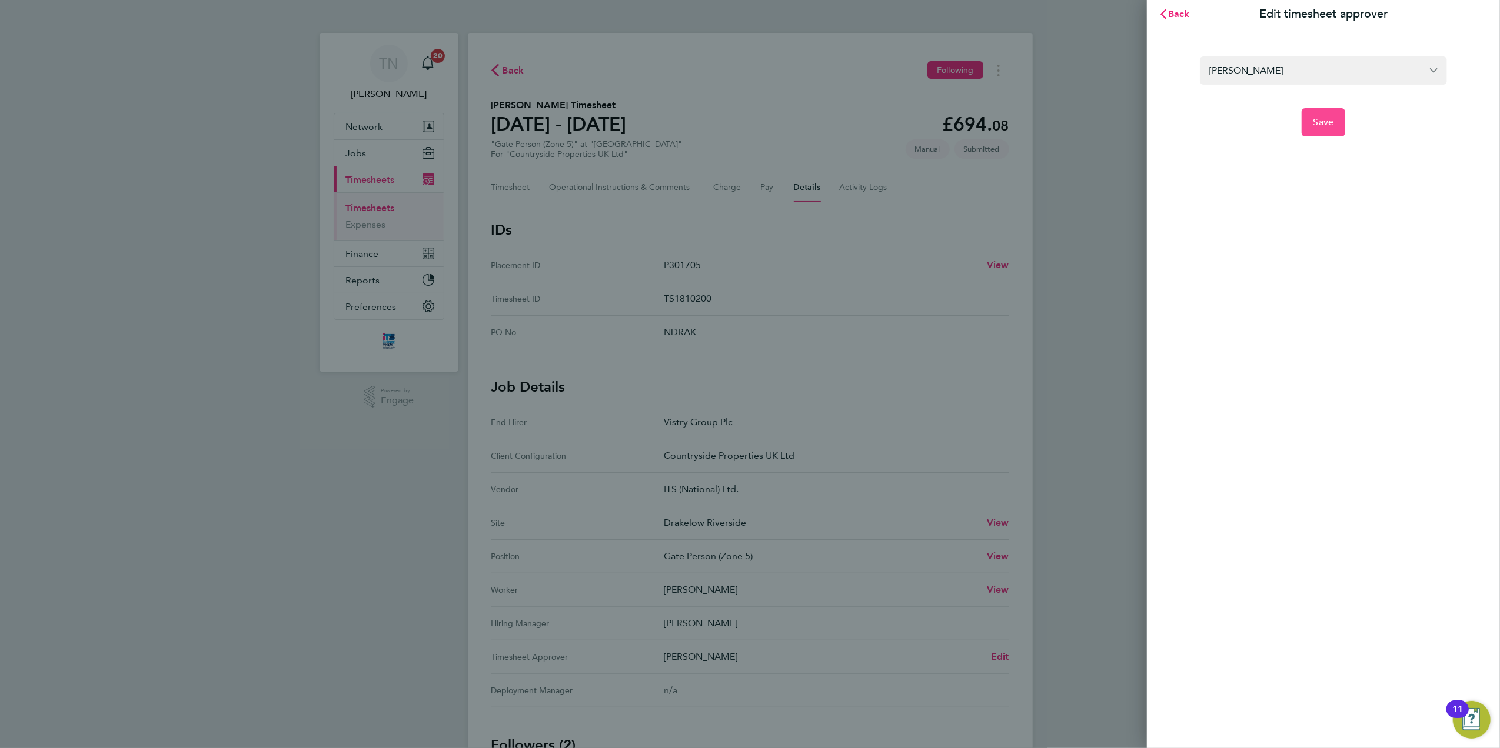
click at [1313, 114] on button "Save" at bounding box center [1323, 122] width 44 height 28
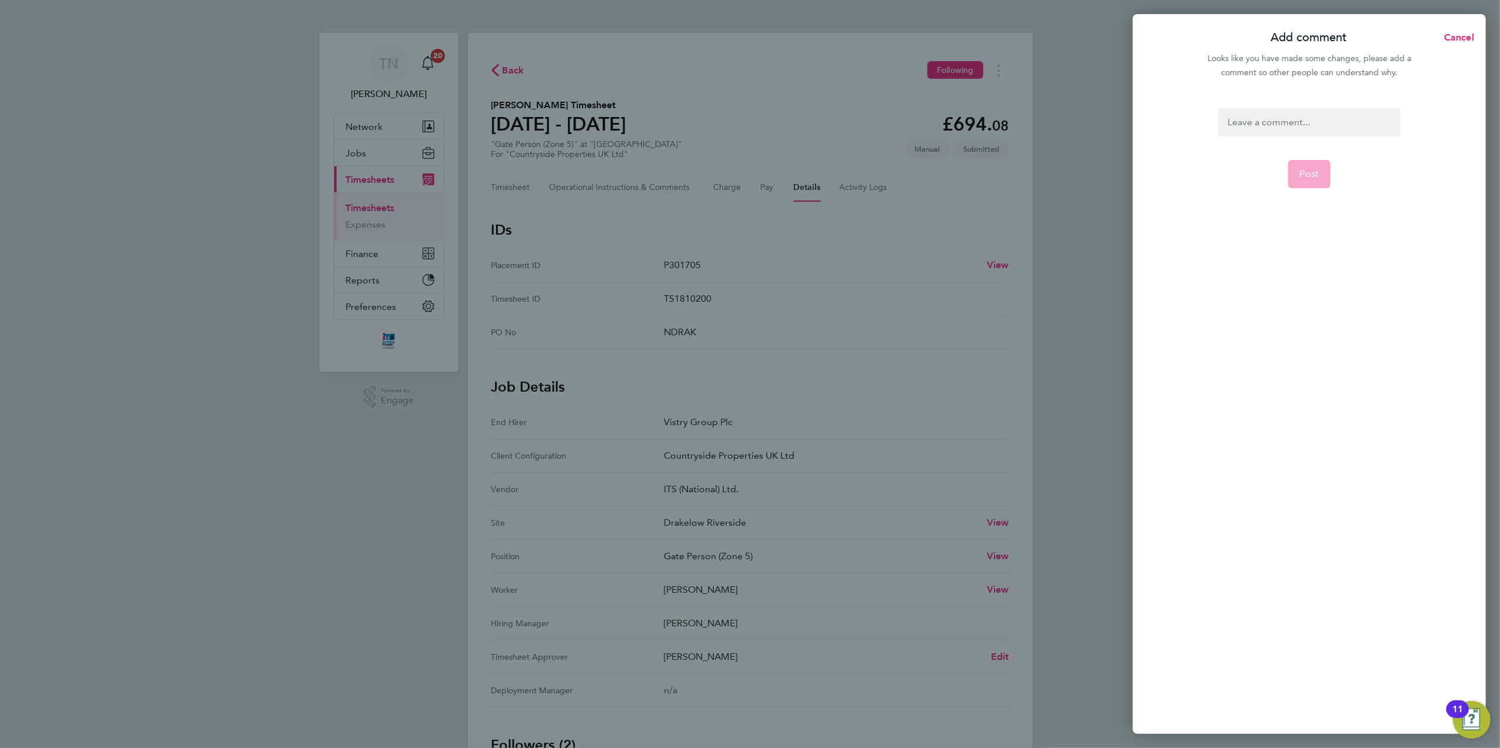
click at [1283, 113] on div at bounding box center [1309, 122] width 182 height 28
click at [1263, 121] on div at bounding box center [1309, 122] width 182 height 28
paste div
click at [1311, 165] on button "Post" at bounding box center [1309, 174] width 43 height 28
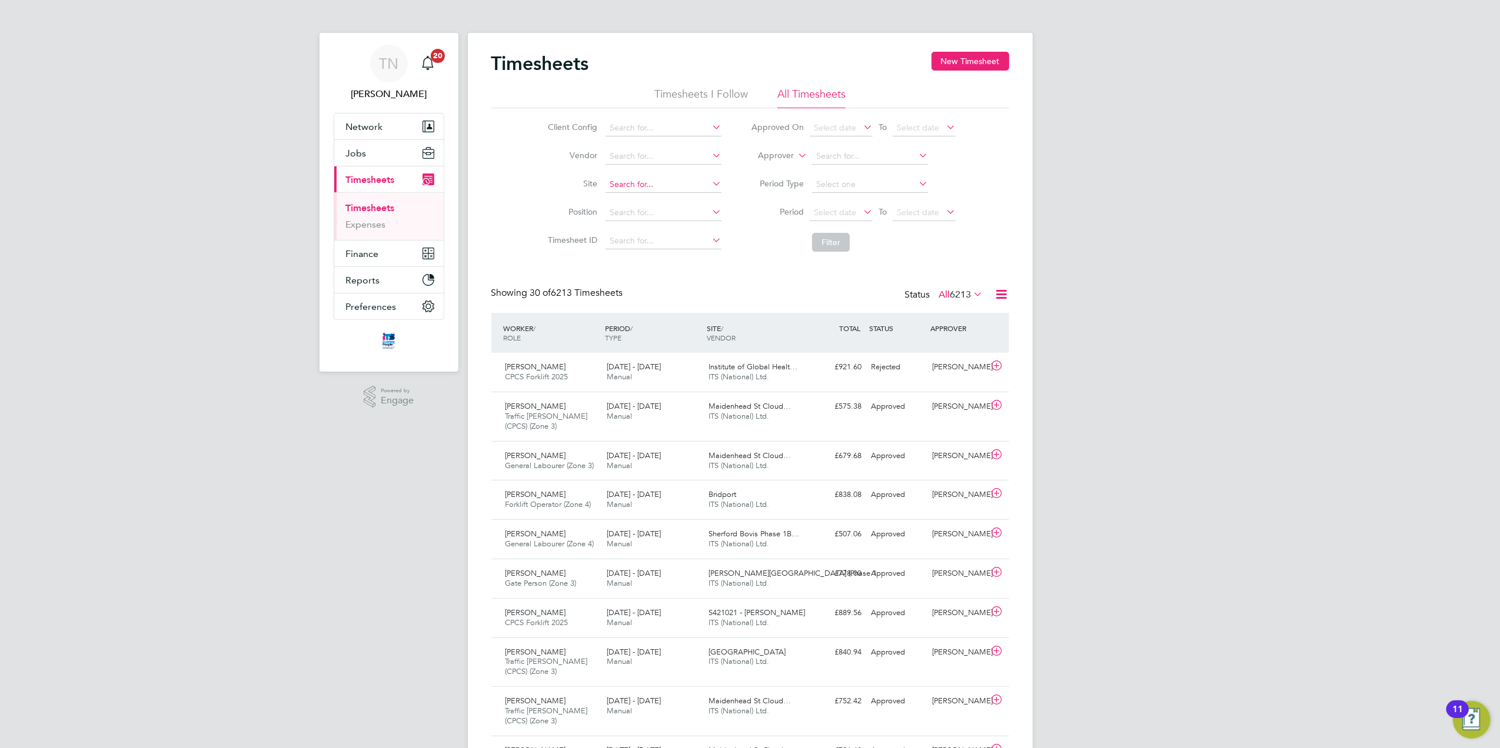
click at [639, 189] on input at bounding box center [663, 185] width 116 height 16
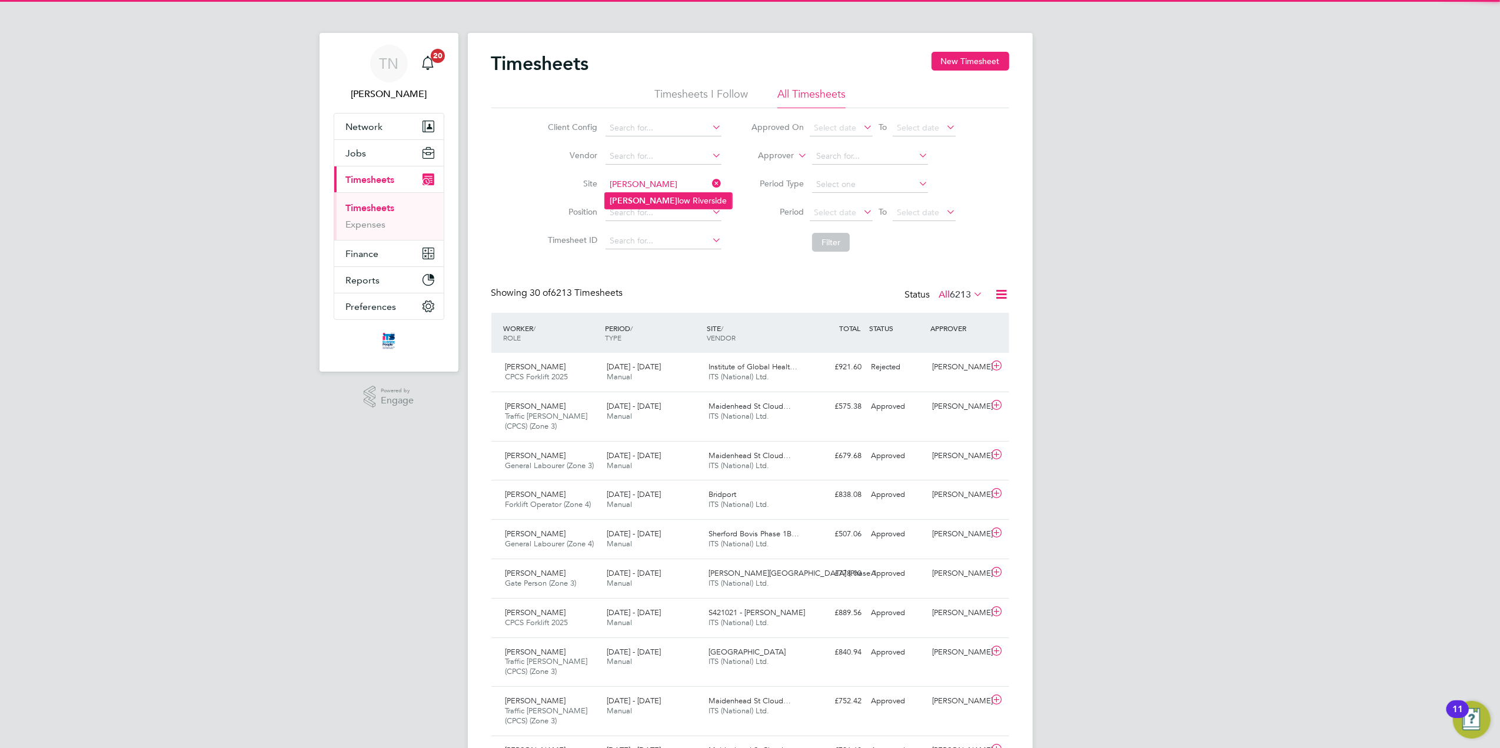
click at [646, 200] on li "Drake low Riverside" at bounding box center [668, 201] width 127 height 16
type input "Drakelow Riverside"
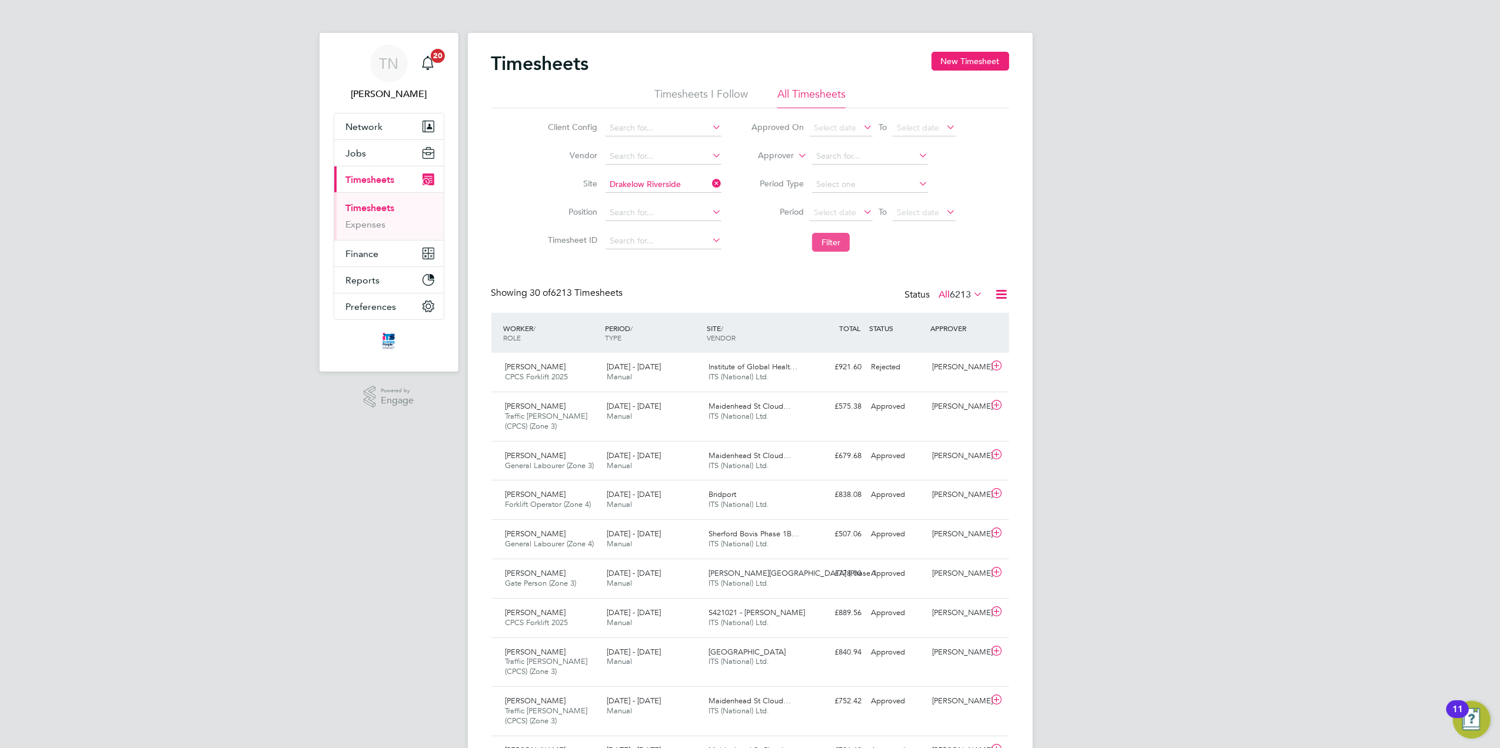
click at [831, 241] on button "Filter" at bounding box center [831, 242] width 38 height 19
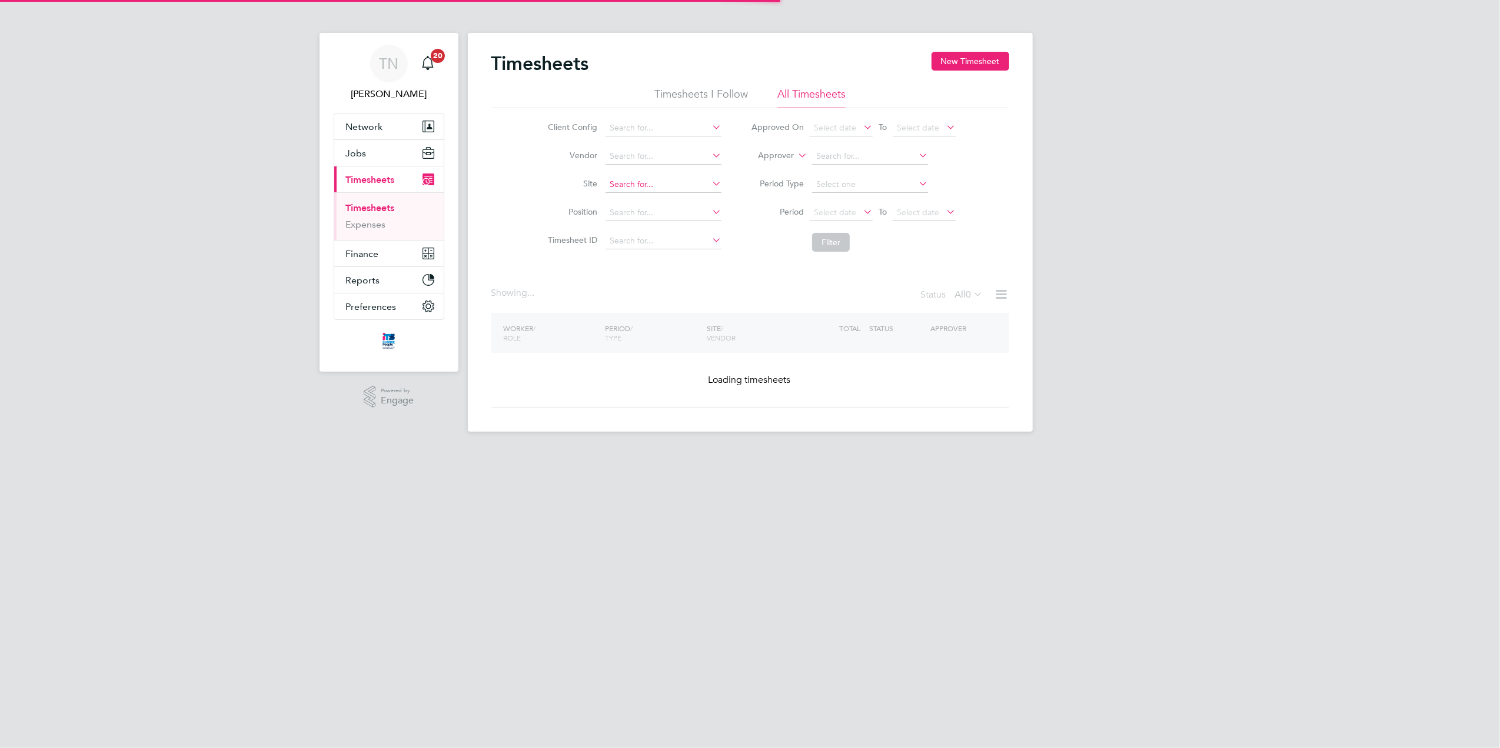
click at [664, 184] on input at bounding box center [663, 185] width 116 height 16
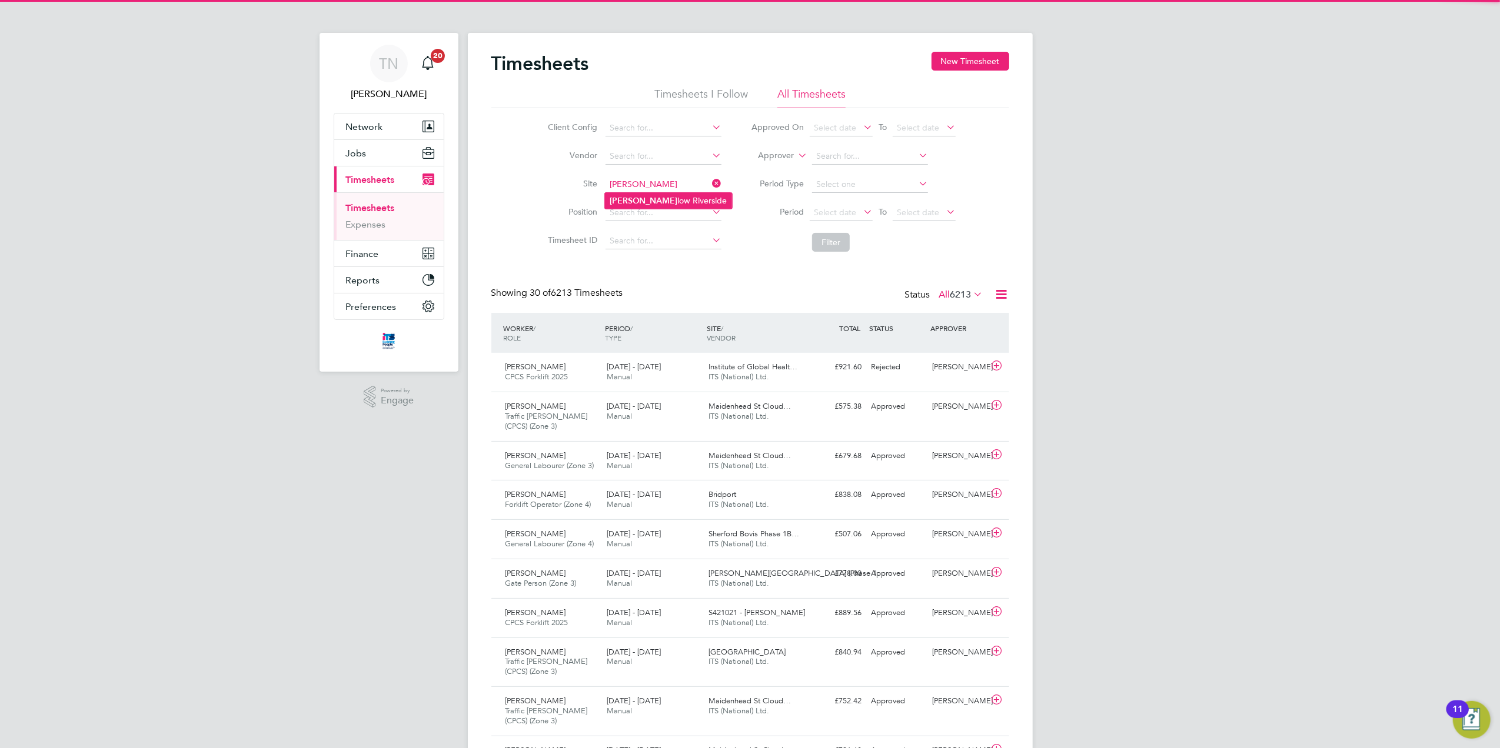
click at [664, 194] on li "Drake low Riverside" at bounding box center [668, 201] width 127 height 16
type input "Drakelow Riverside"
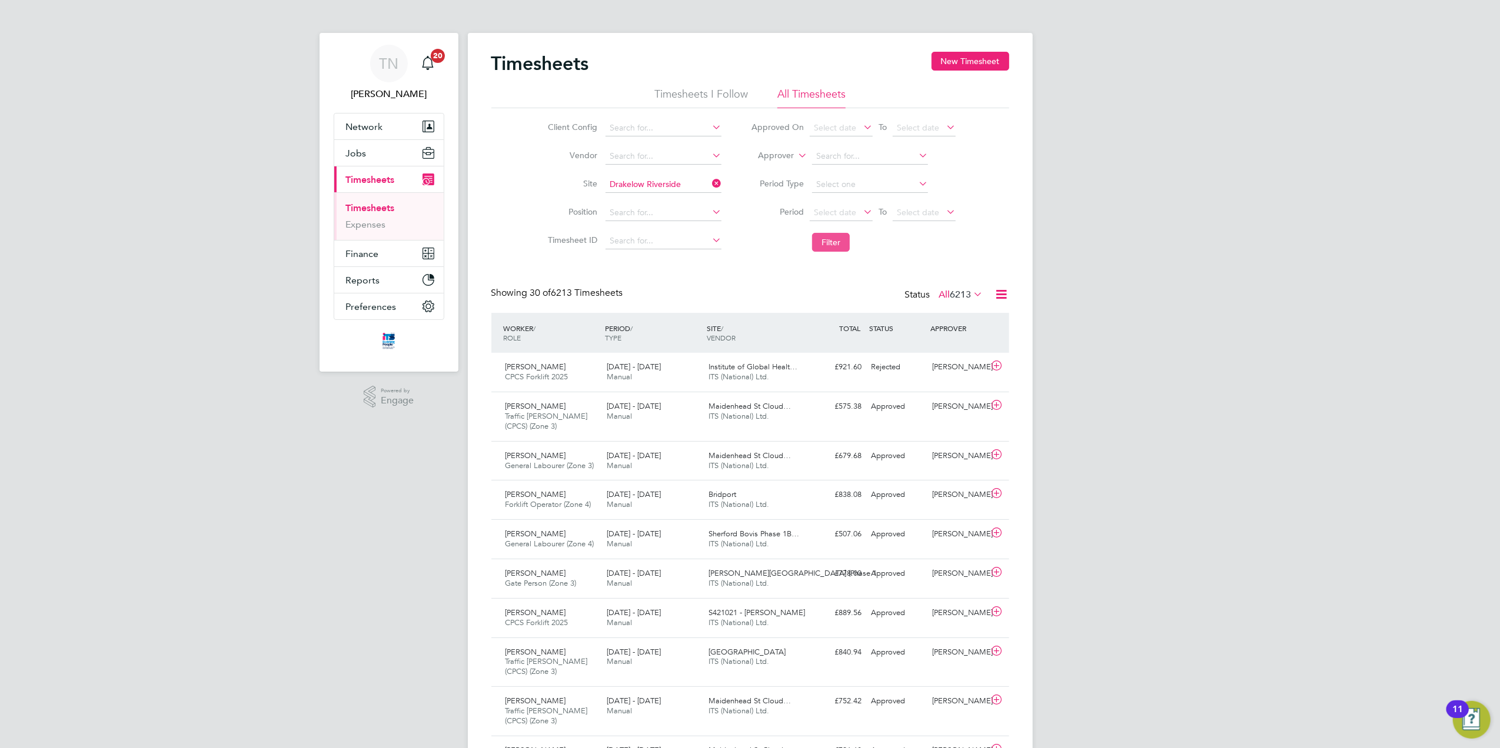
click at [820, 249] on button "Filter" at bounding box center [831, 242] width 38 height 19
click at [838, 244] on button "Filter" at bounding box center [831, 242] width 38 height 19
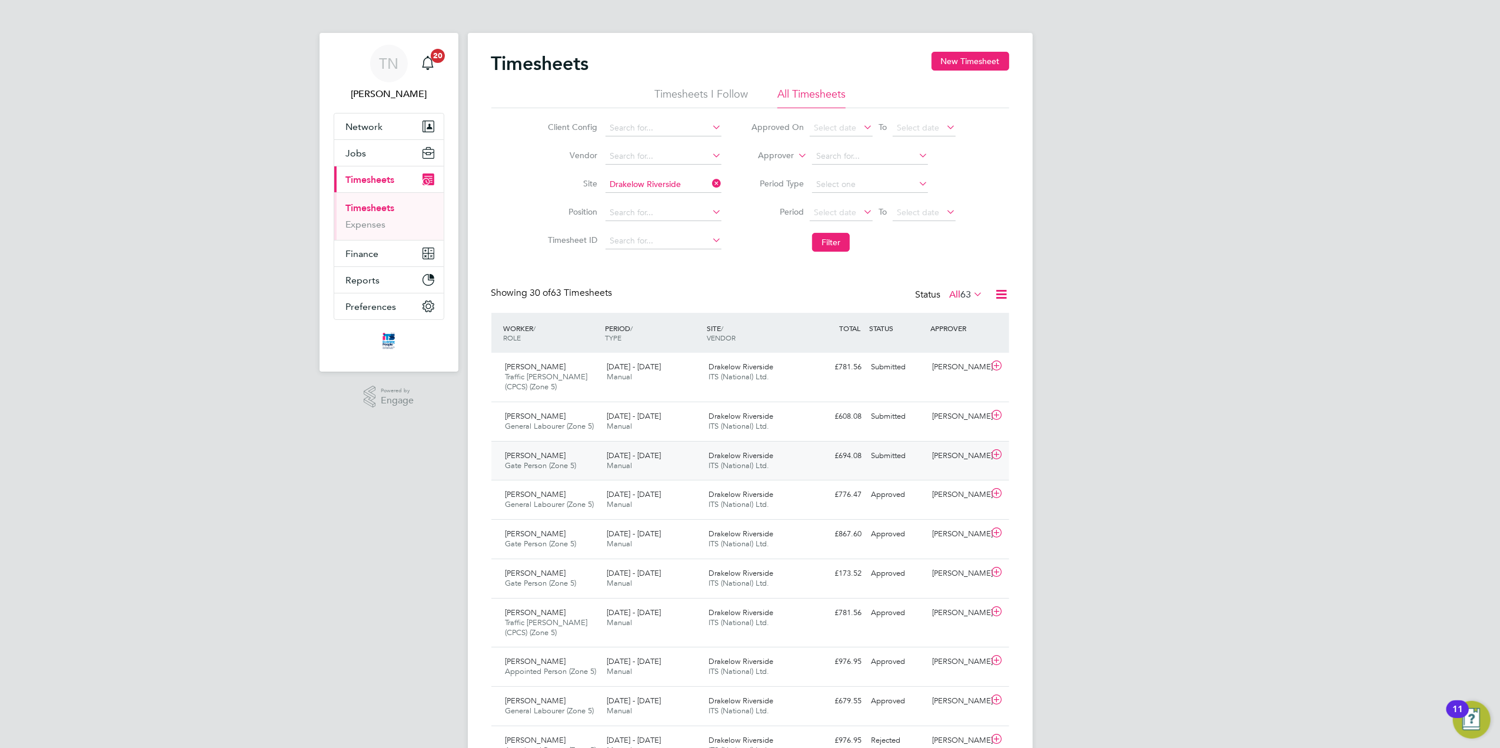
click at [930, 455] on div "[PERSON_NAME]" at bounding box center [957, 456] width 61 height 19
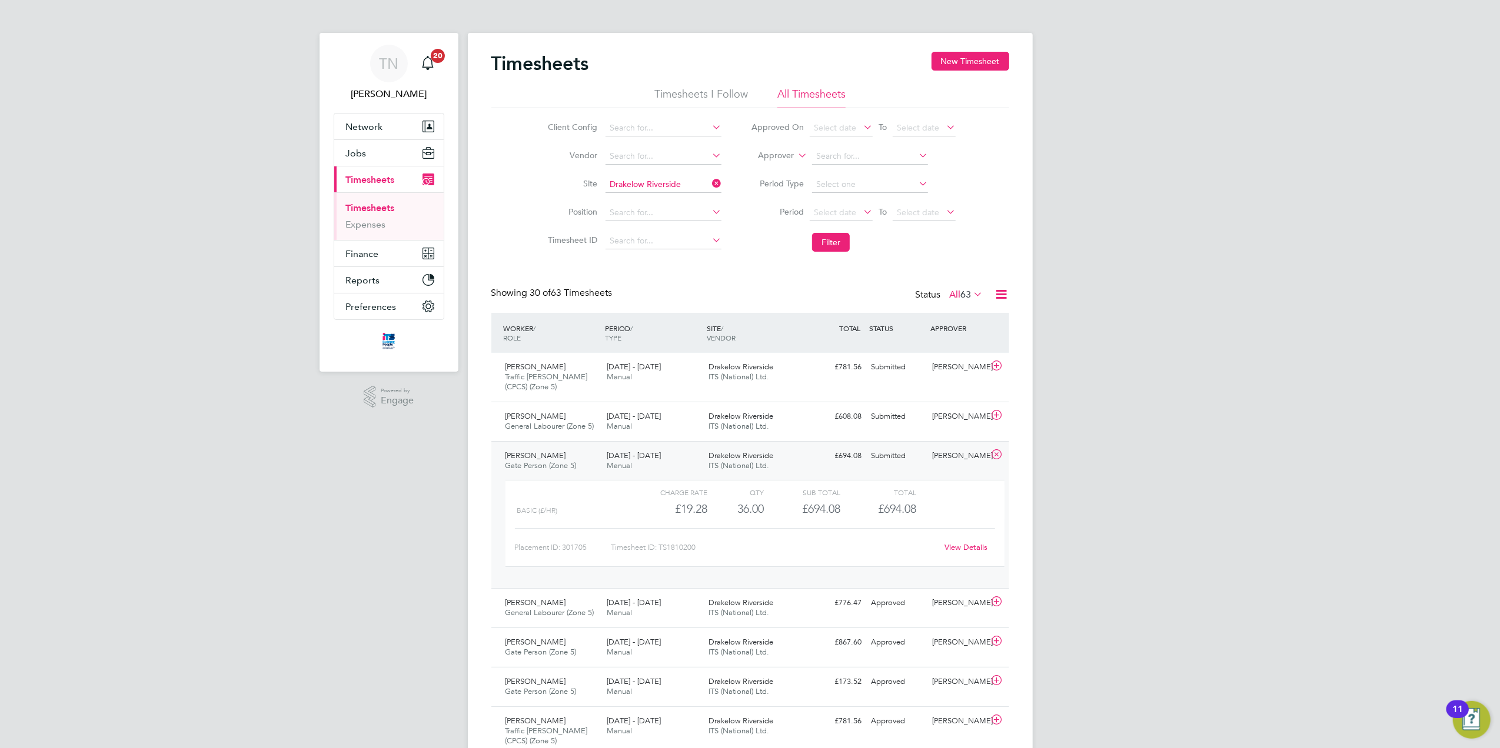
click at [909, 455] on div "Submitted" at bounding box center [897, 456] width 61 height 19
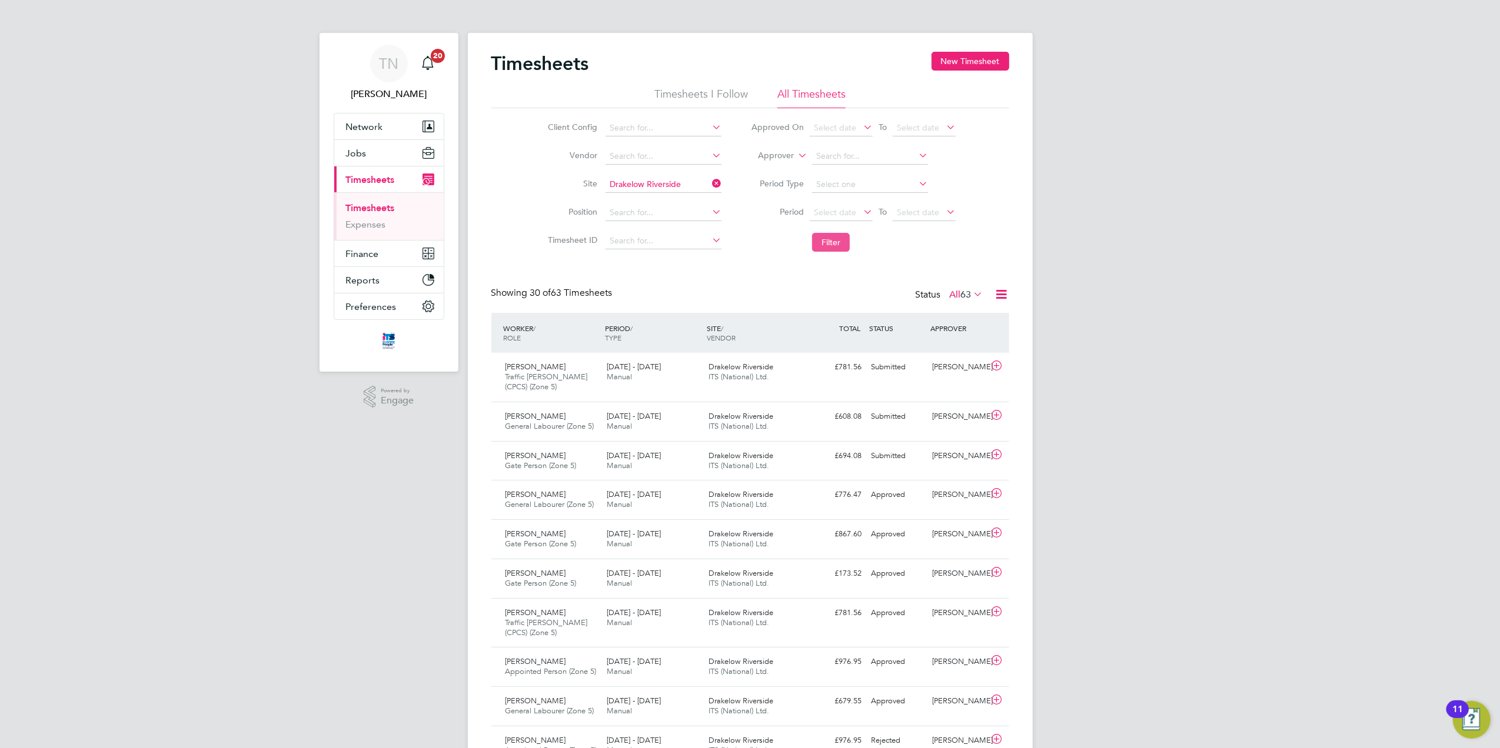
click at [826, 245] on button "Filter" at bounding box center [831, 242] width 38 height 19
click at [834, 245] on button "Filter" at bounding box center [831, 242] width 38 height 19
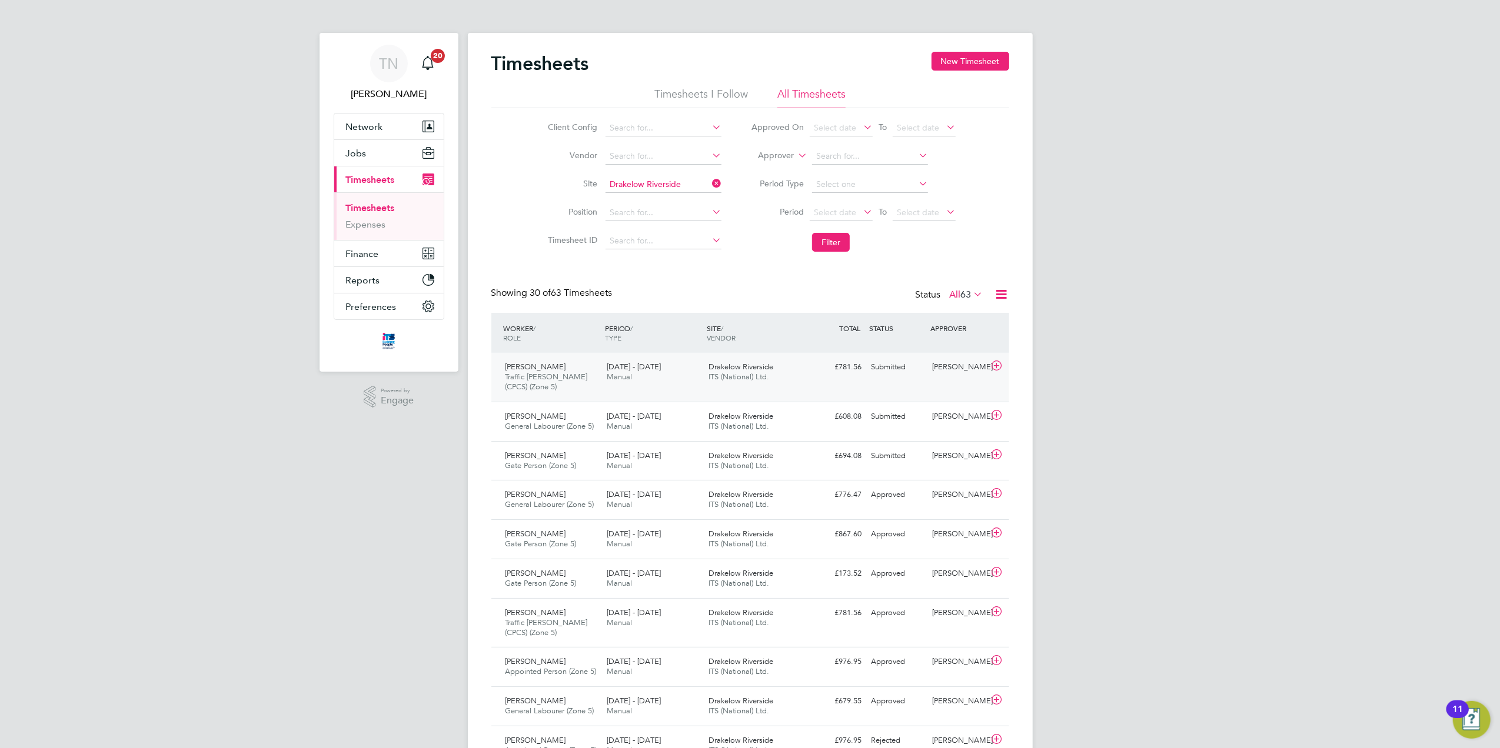
click at [784, 374] on div "Drakelow Riverside ITS (National) Ltd." at bounding box center [755, 372] width 102 height 29
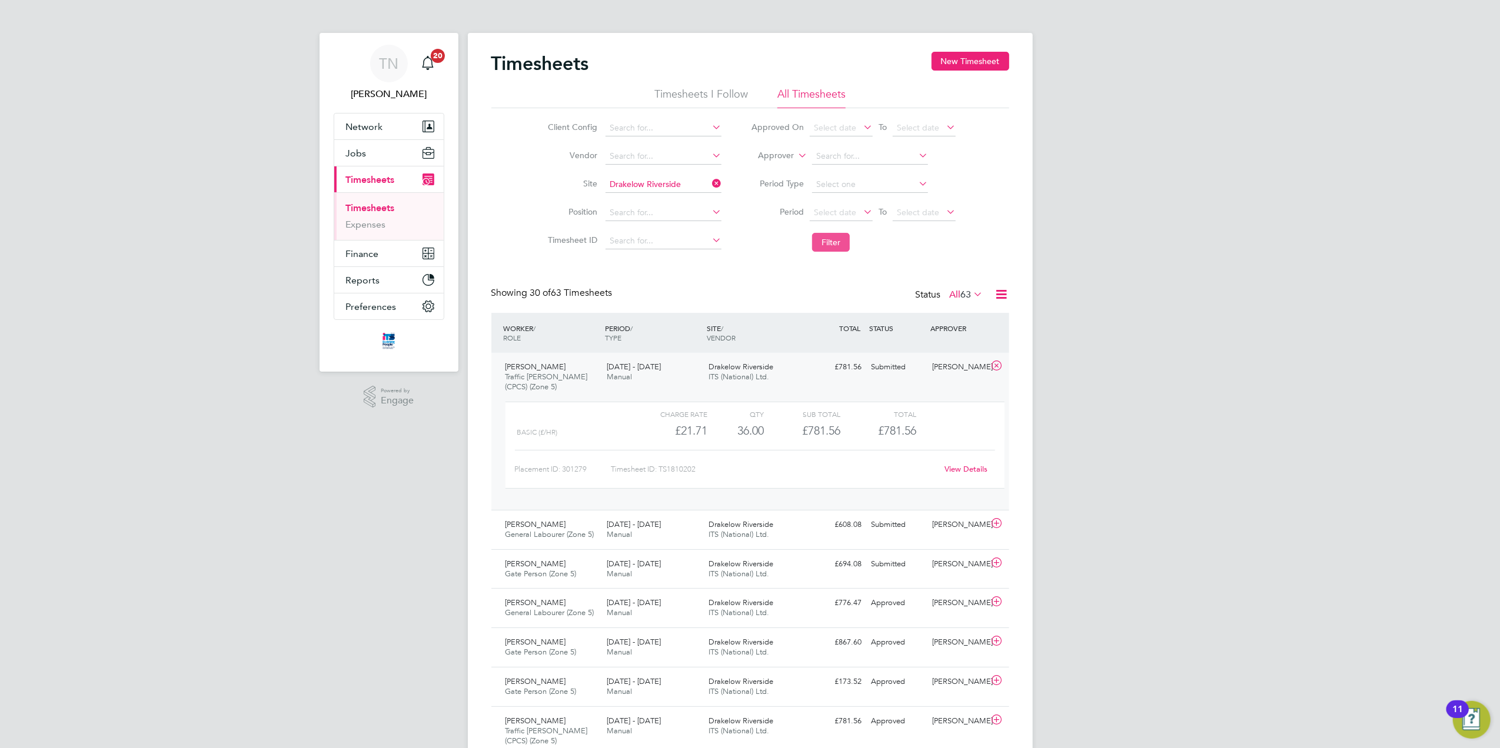
click at [829, 246] on button "Filter" at bounding box center [831, 242] width 38 height 19
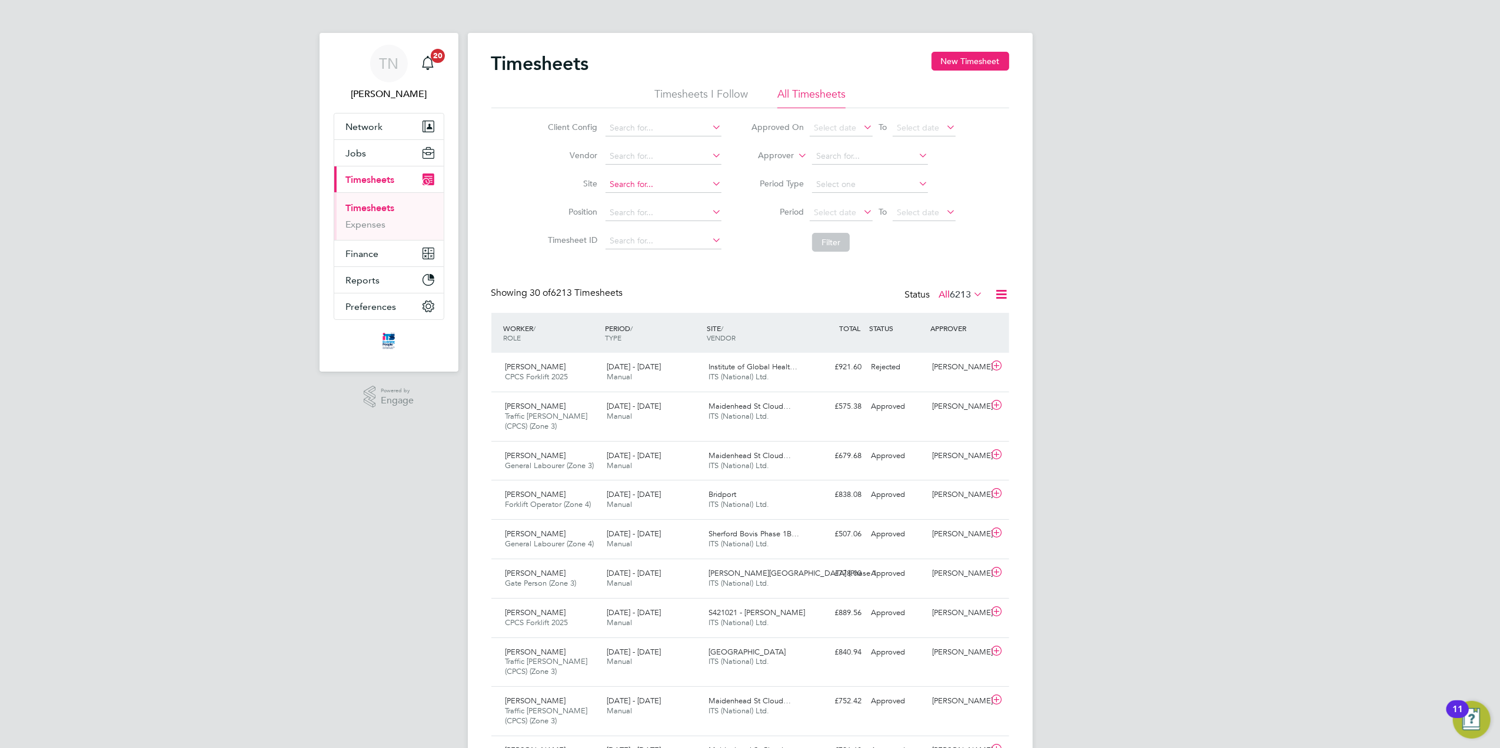
click at [659, 184] on input at bounding box center [663, 185] width 116 height 16
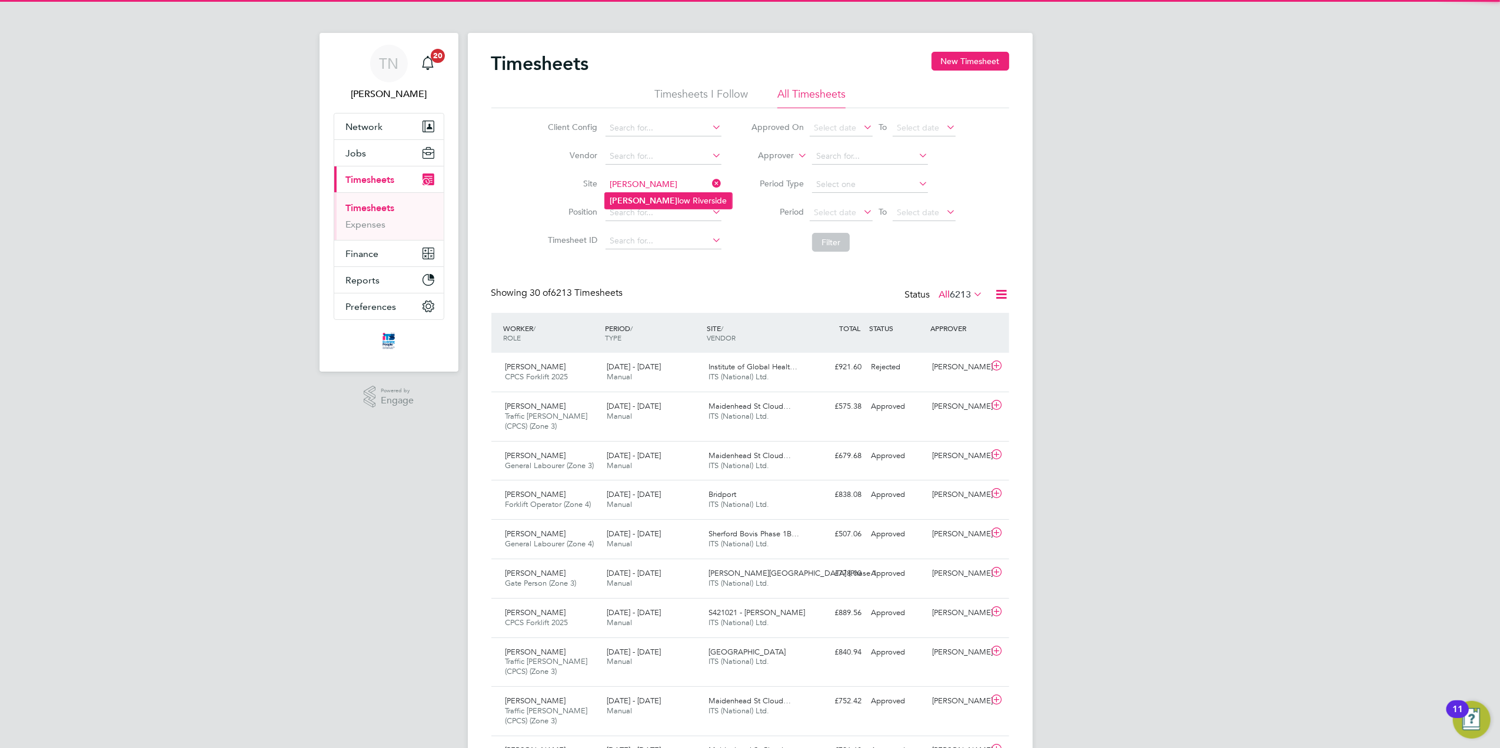
click at [659, 199] on li "Drake low Riverside" at bounding box center [668, 201] width 127 height 16
type input "Drakelow Riverside"
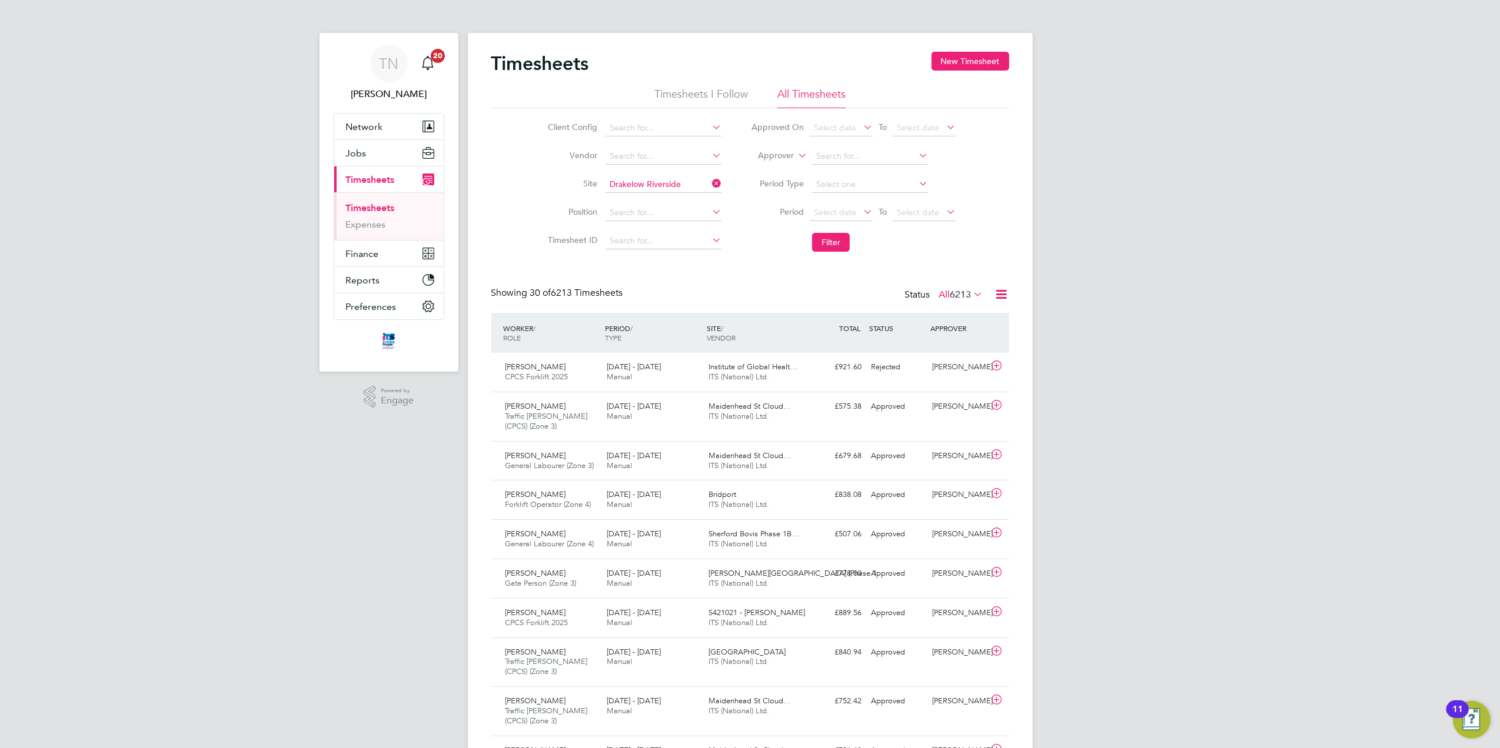
click at [812, 232] on li "Filter" at bounding box center [853, 242] width 234 height 31
click at [828, 244] on button "Filter" at bounding box center [831, 242] width 38 height 19
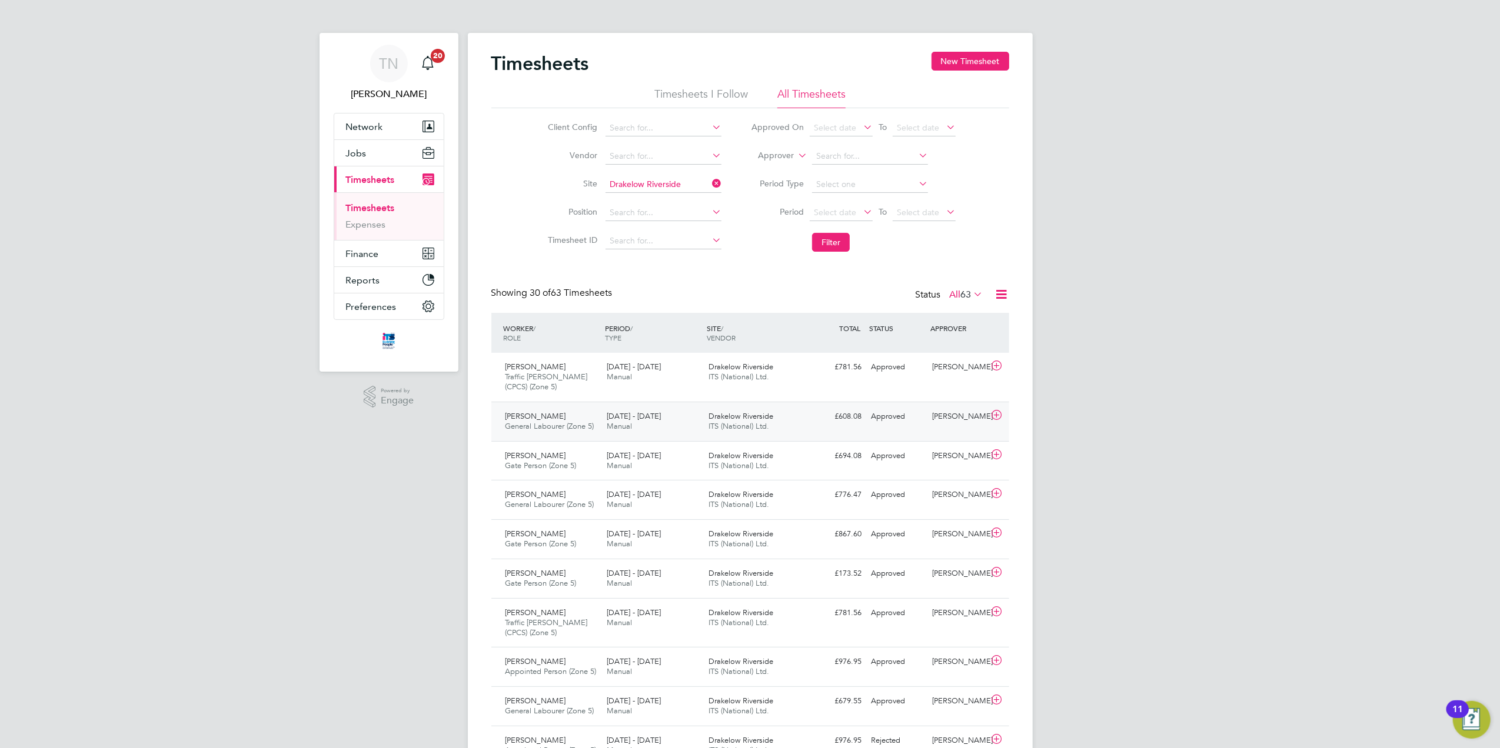
click at [800, 427] on div "Drakelow Riverside ITS (National) Ltd." at bounding box center [755, 421] width 102 height 29
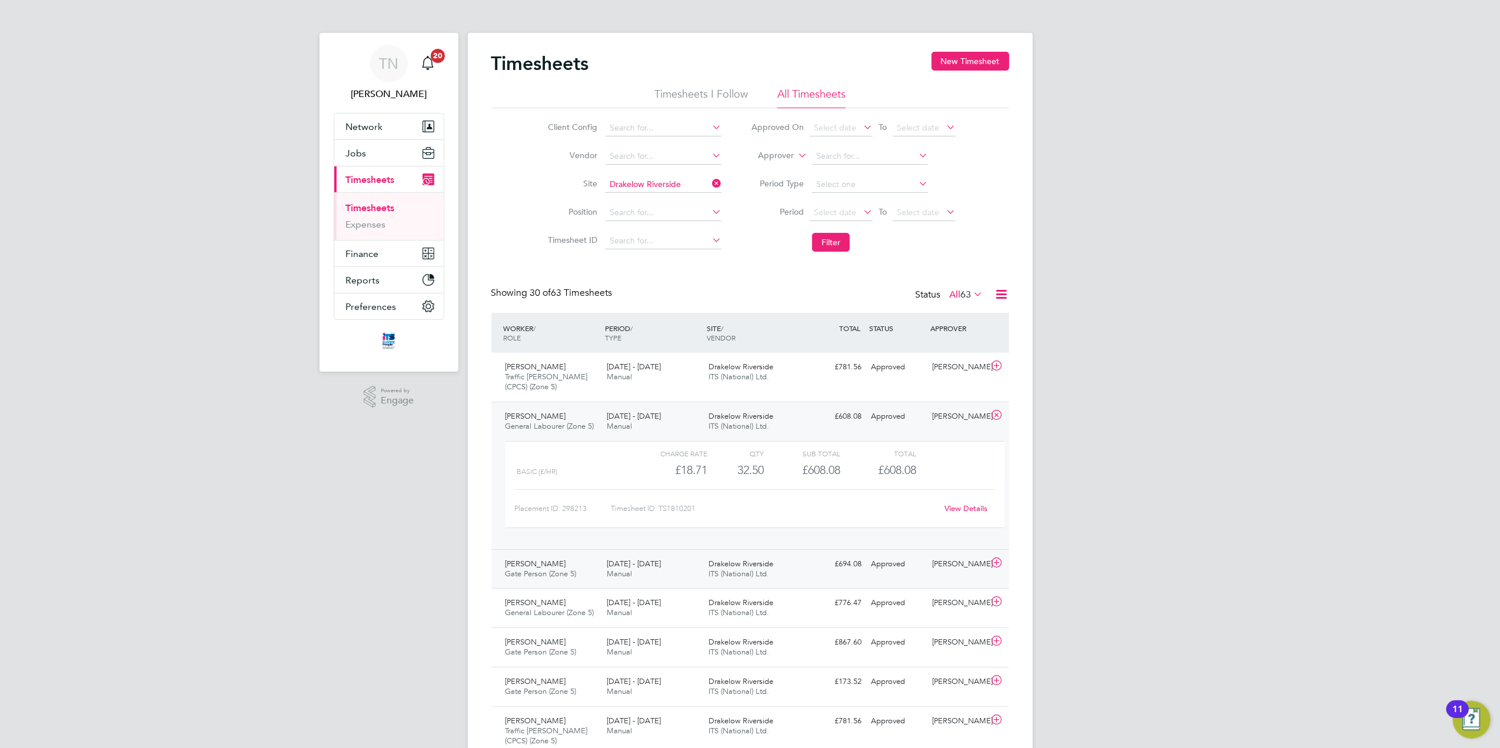
click at [804, 566] on div "Drakelow Riverside ITS (National) Ltd." at bounding box center [755, 569] width 102 height 29
